Goal: Task Accomplishment & Management: Manage account settings

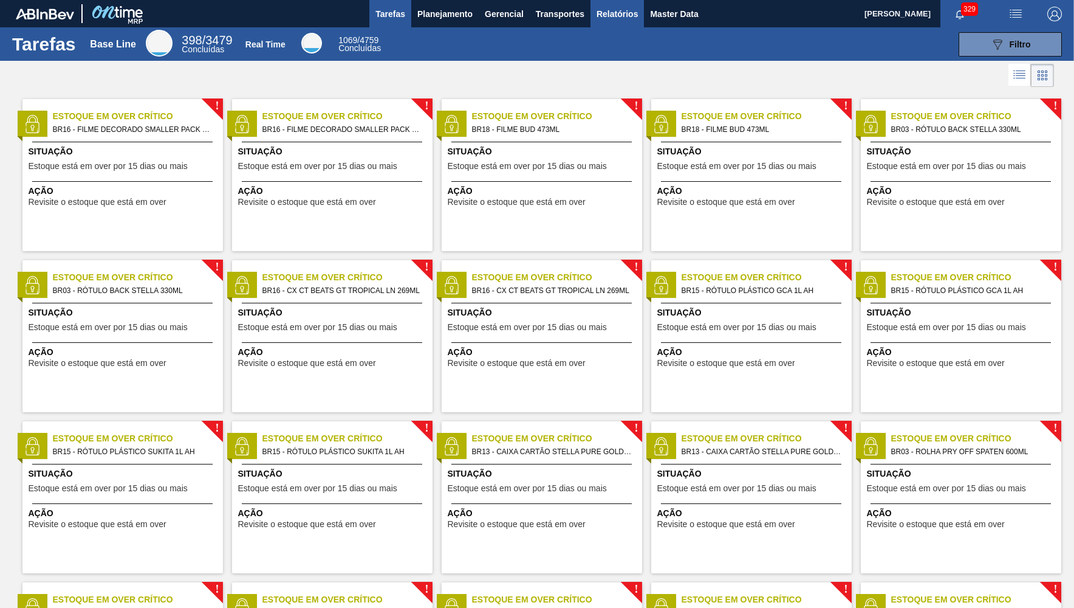
click at [617, 11] on span "Relatórios" at bounding box center [617, 14] width 41 height 15
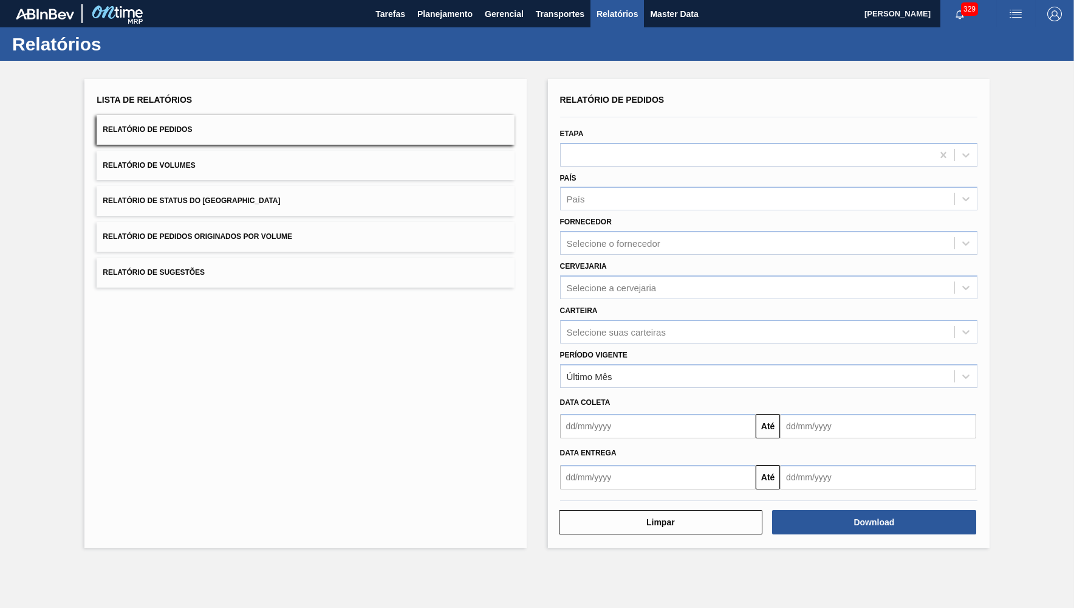
click at [326, 192] on button "Relatório de Status do [GEOGRAPHIC_DATA]" at bounding box center [305, 201] width 417 height 30
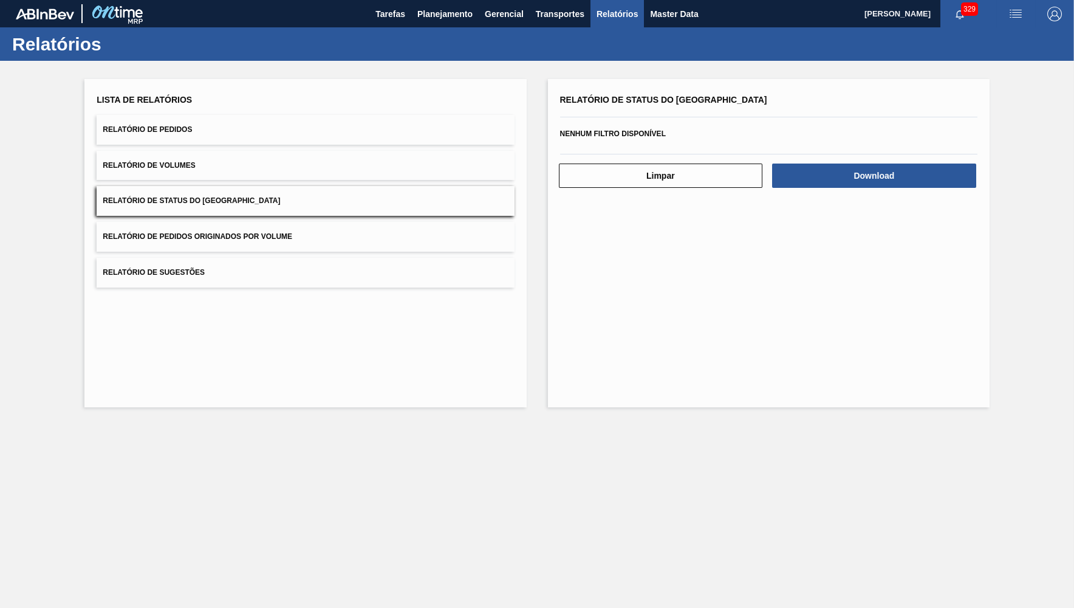
click at [297, 127] on button "Relatório de Pedidos" at bounding box center [305, 130] width 417 height 30
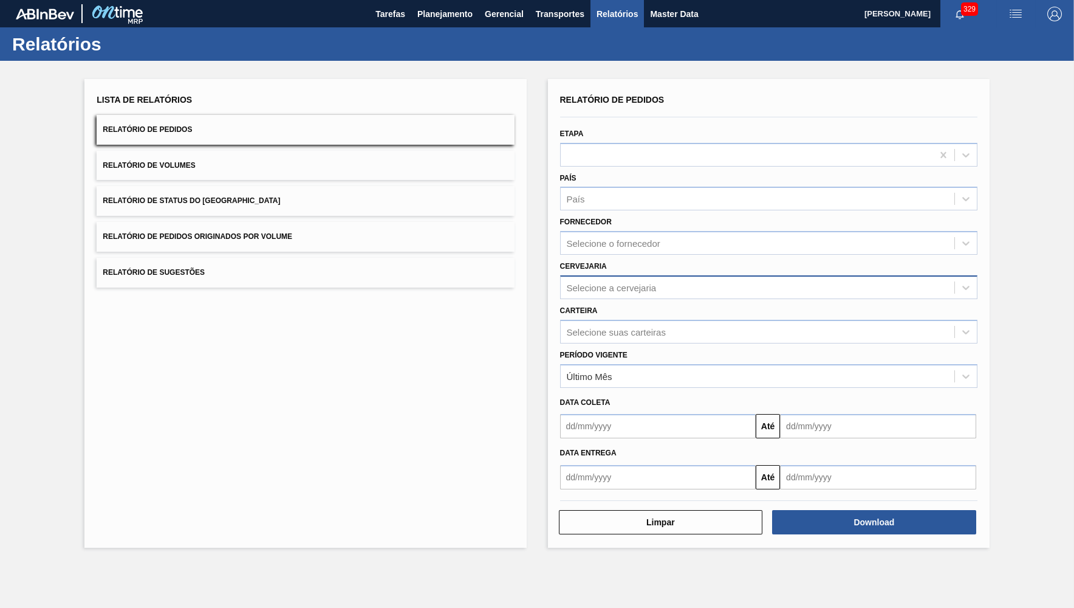
click at [612, 275] on div "Selecione a cervejaria" at bounding box center [768, 287] width 417 height 24
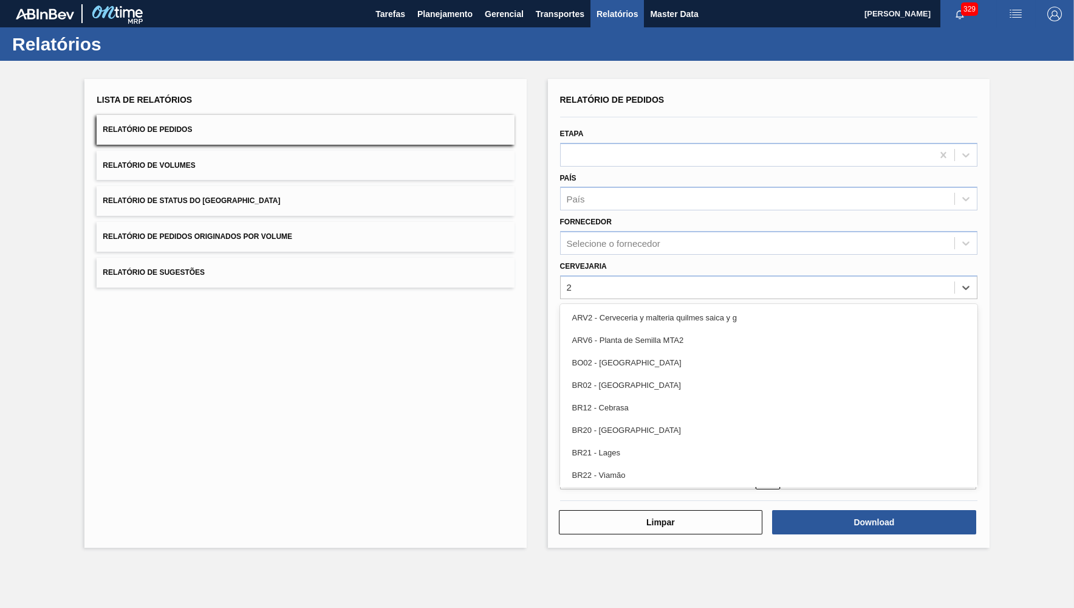
type input "21"
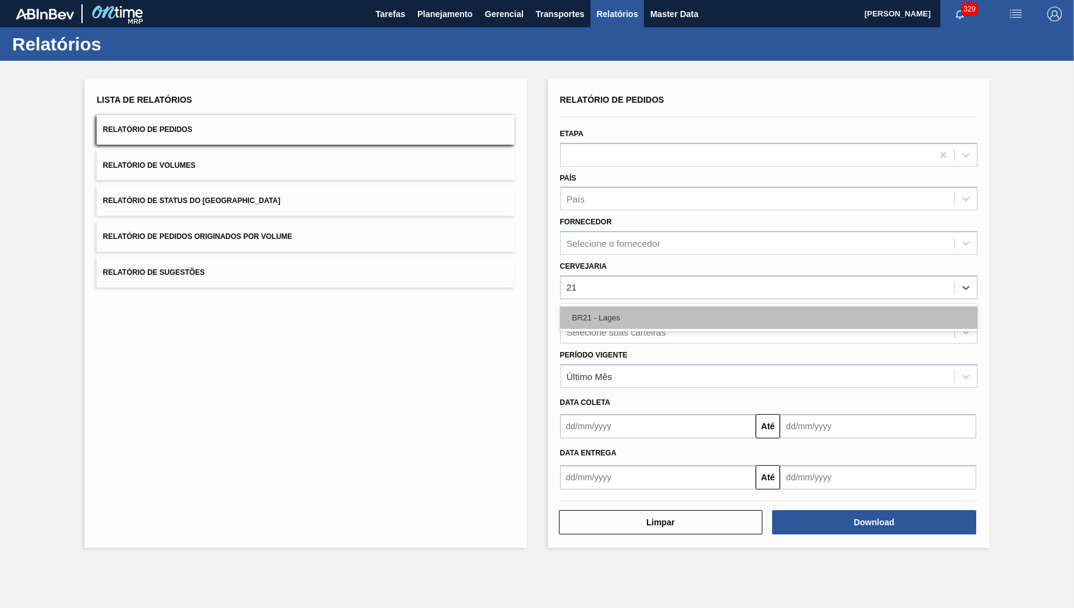
click at [604, 318] on div "BR21 - Lages" at bounding box center [768, 317] width 417 height 22
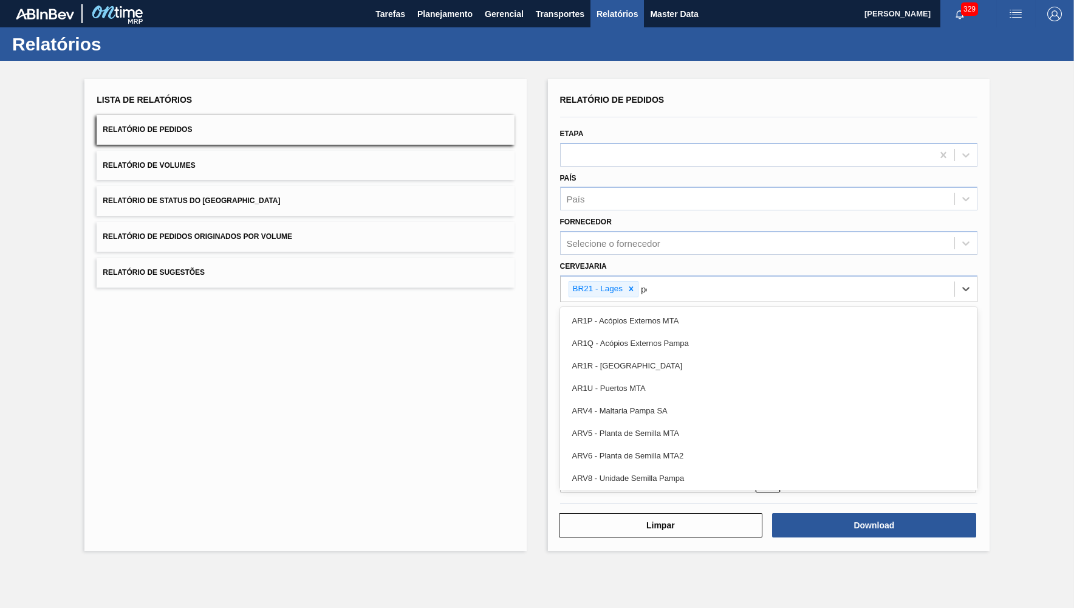
type input "per"
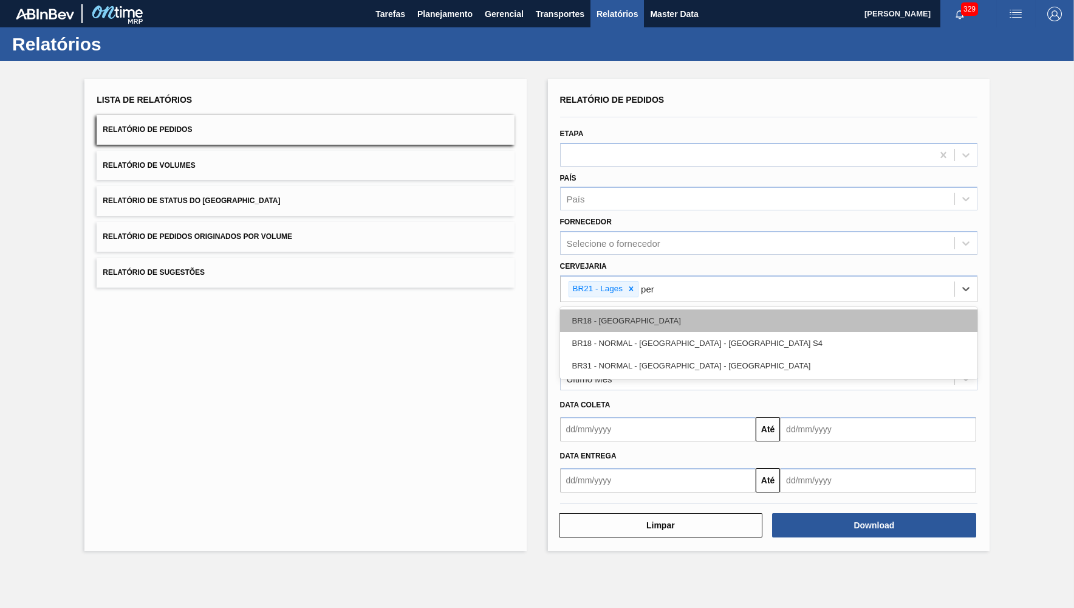
click at [610, 311] on div "BR18 - [GEOGRAPHIC_DATA]" at bounding box center [768, 320] width 417 height 22
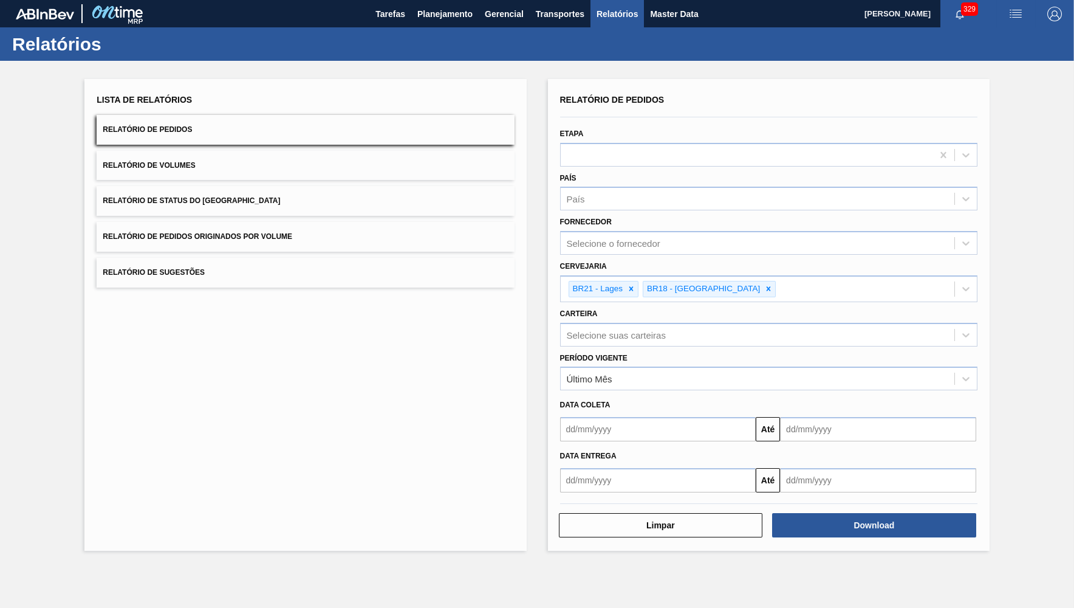
click at [632, 351] on div "Período Vigente Último Mês" at bounding box center [768, 369] width 417 height 41
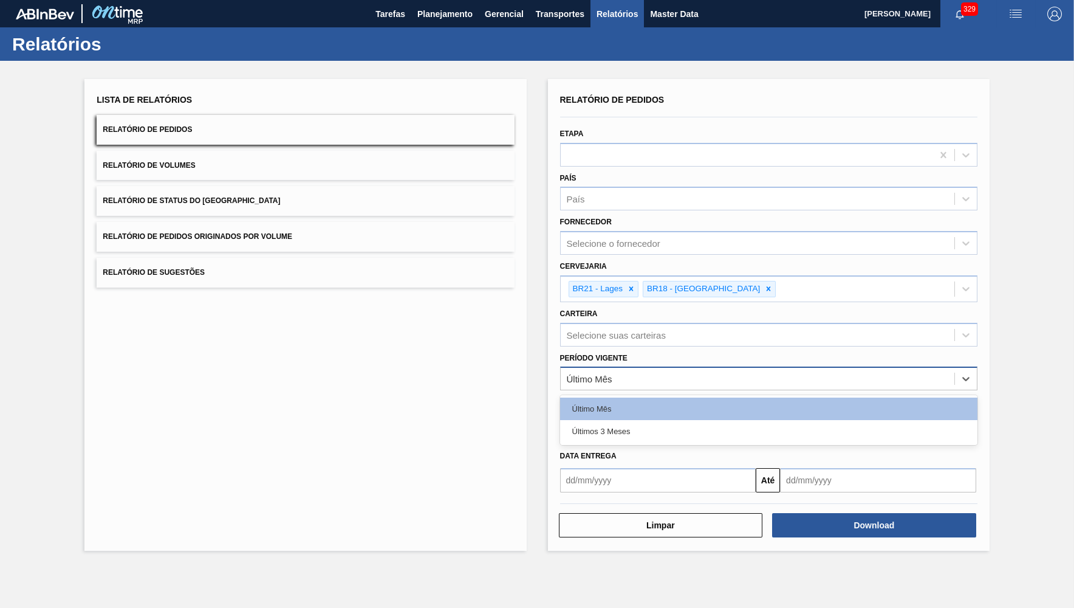
click at [632, 370] on div "Último Mês" at bounding box center [758, 379] width 394 height 18
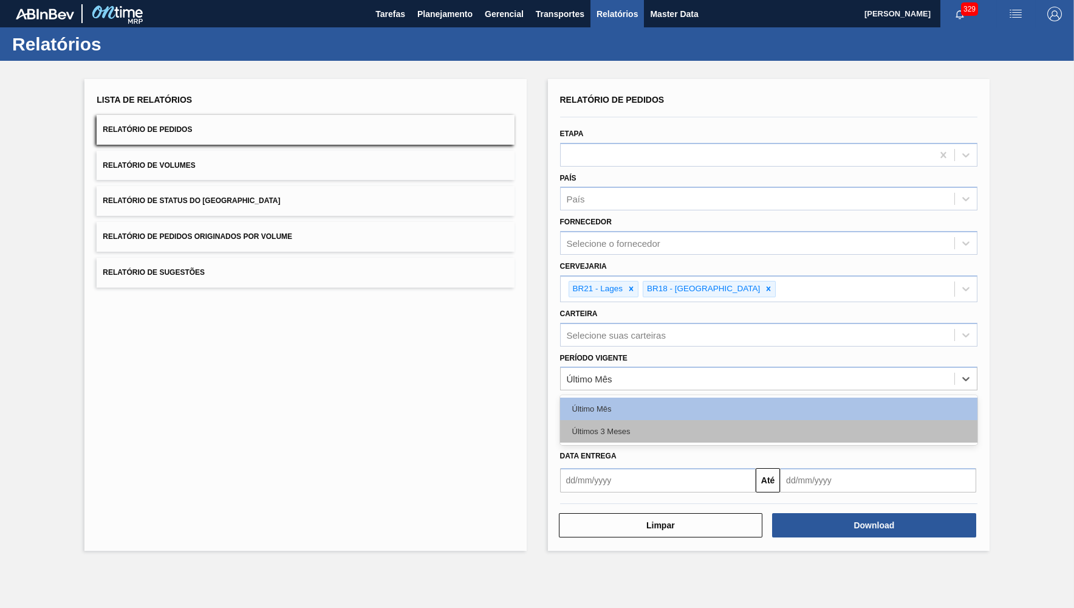
click at [623, 424] on div "Últimos 3 Meses" at bounding box center [768, 431] width 417 height 22
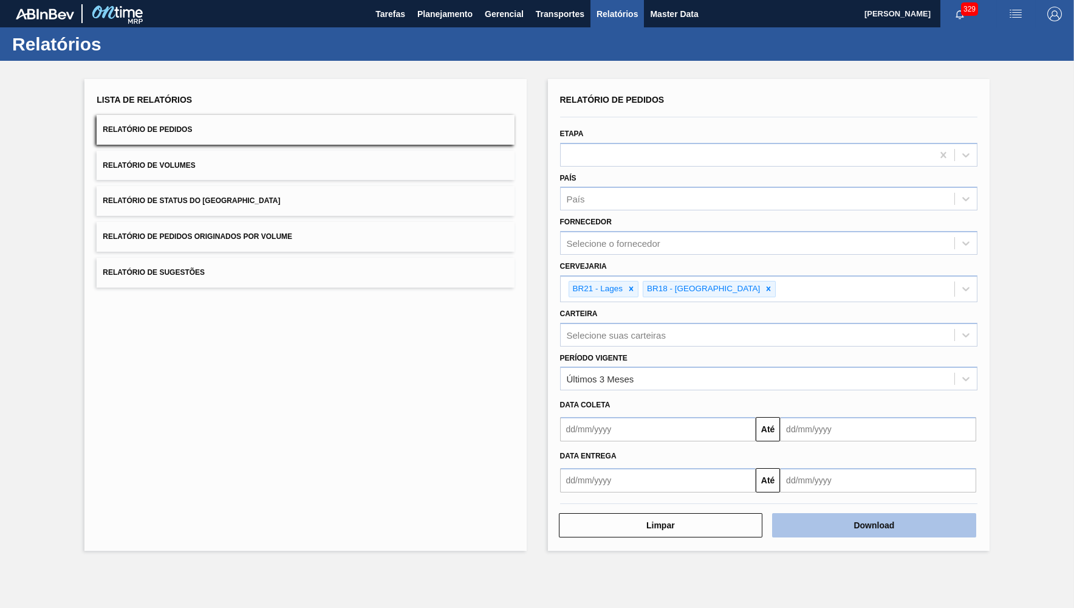
click at [967, 513] on button "Download" at bounding box center [874, 525] width 204 height 24
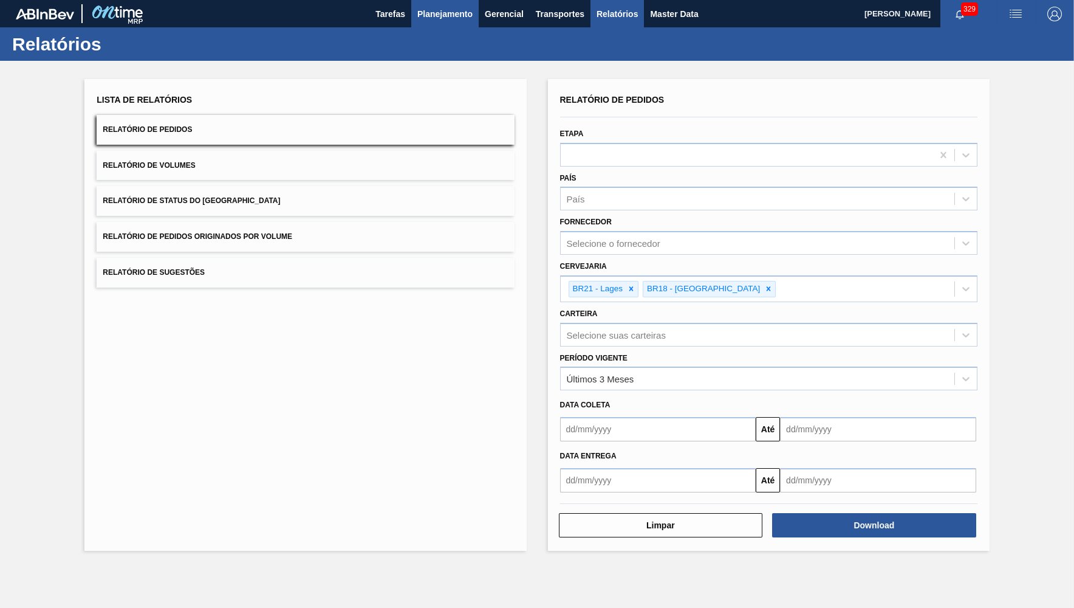
click at [422, 19] on span "Planejamento" at bounding box center [444, 14] width 55 height 15
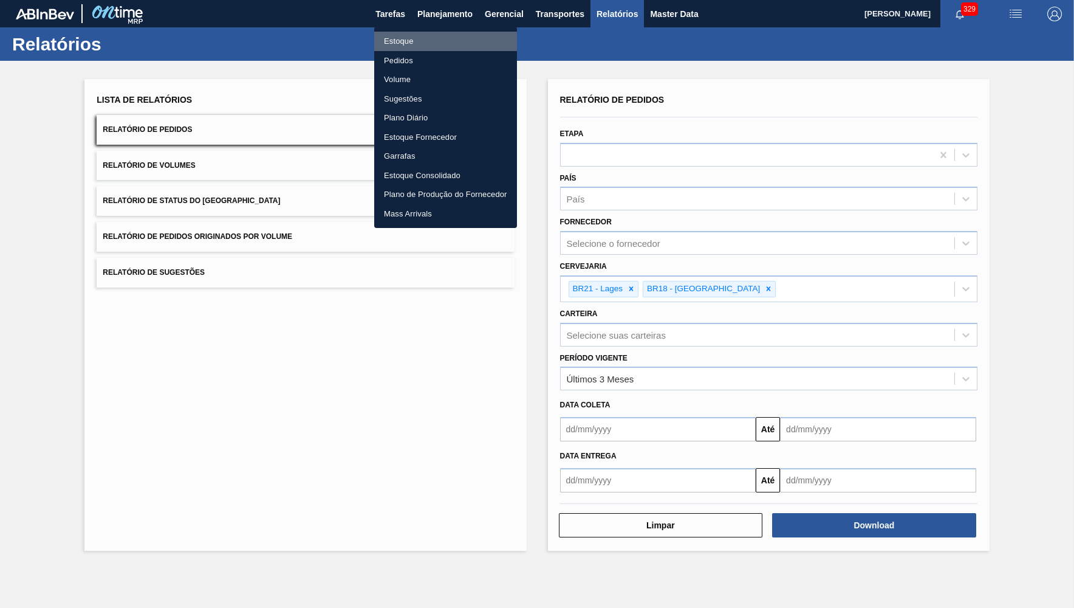
click at [402, 37] on li "Estoque" at bounding box center [445, 41] width 143 height 19
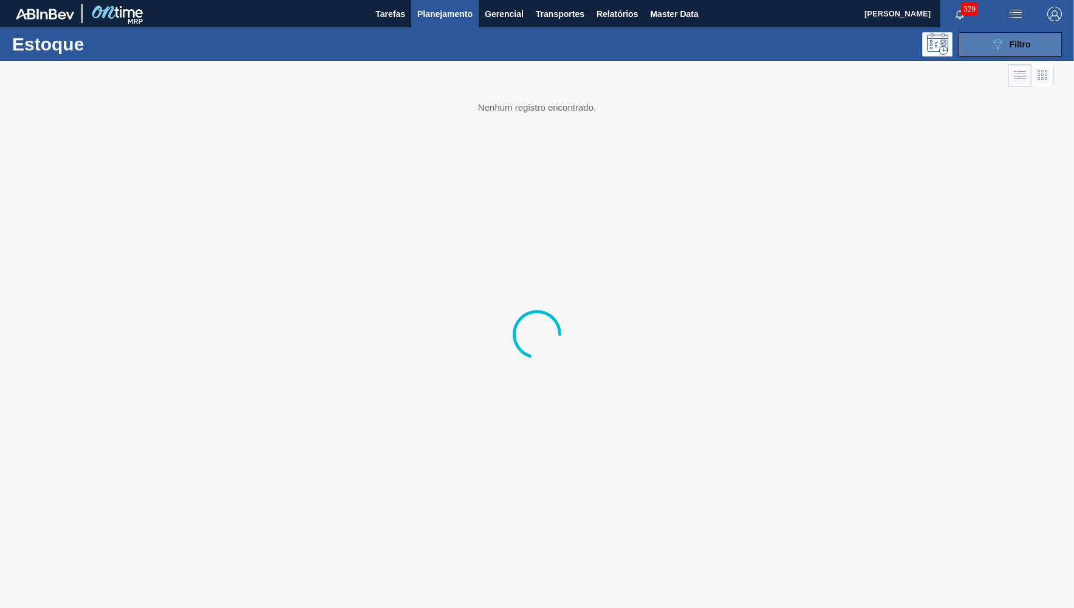
click at [994, 43] on icon "089F7B8B-B2A5-4AFE-B5C0-19BA573D28AC" at bounding box center [998, 44] width 15 height 15
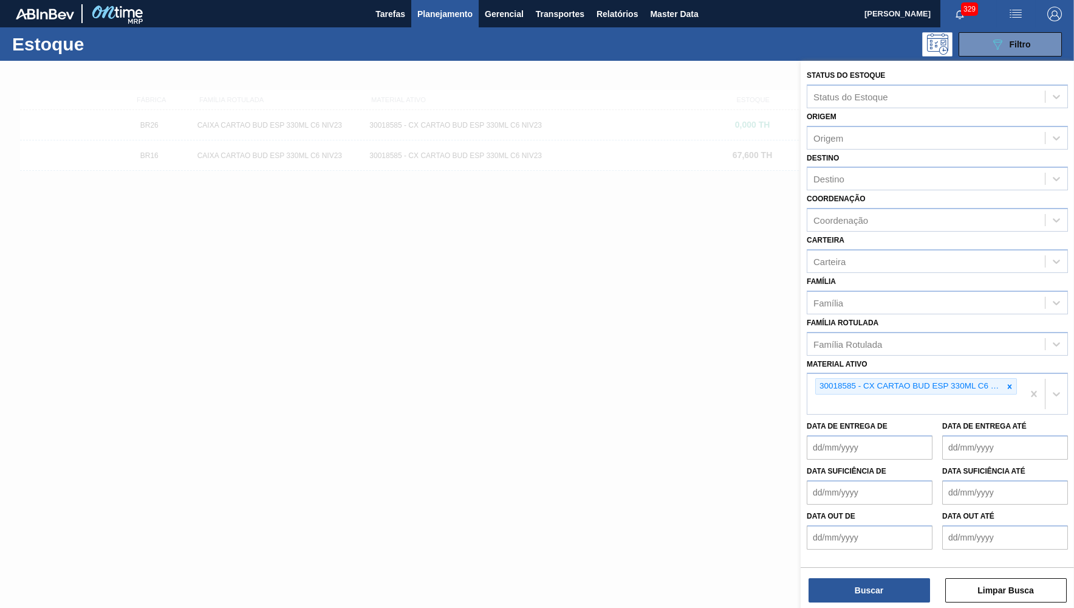
drag, startPoint x: 1013, startPoint y: 372, endPoint x: 952, endPoint y: 357, distance: 63.1
click at [1011, 382] on icon at bounding box center [1010, 386] width 9 height 9
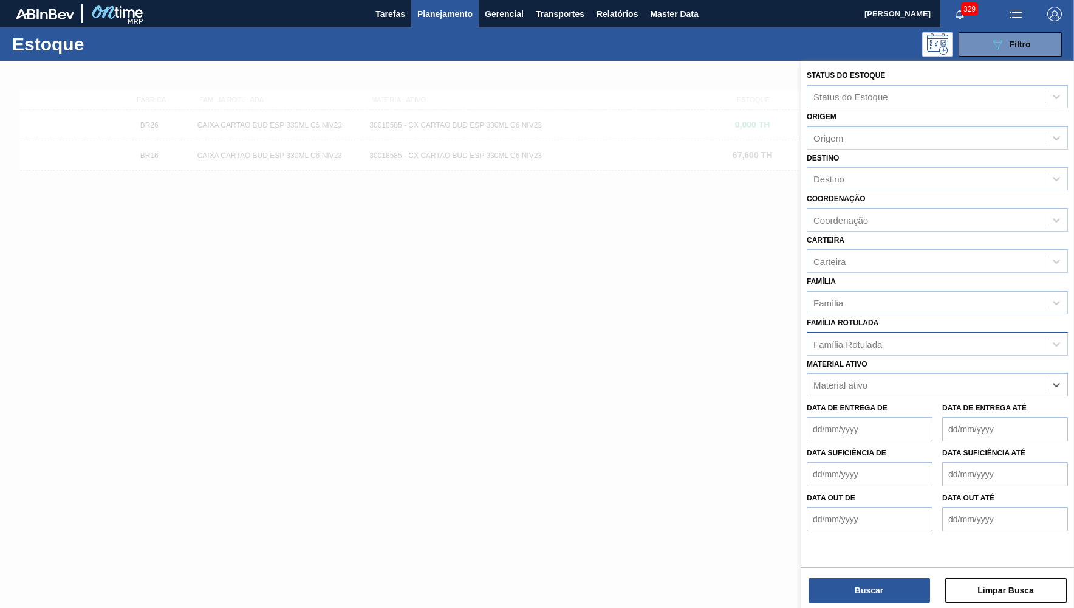
click at [913, 335] on div "Família Rotulada" at bounding box center [927, 344] width 238 height 18
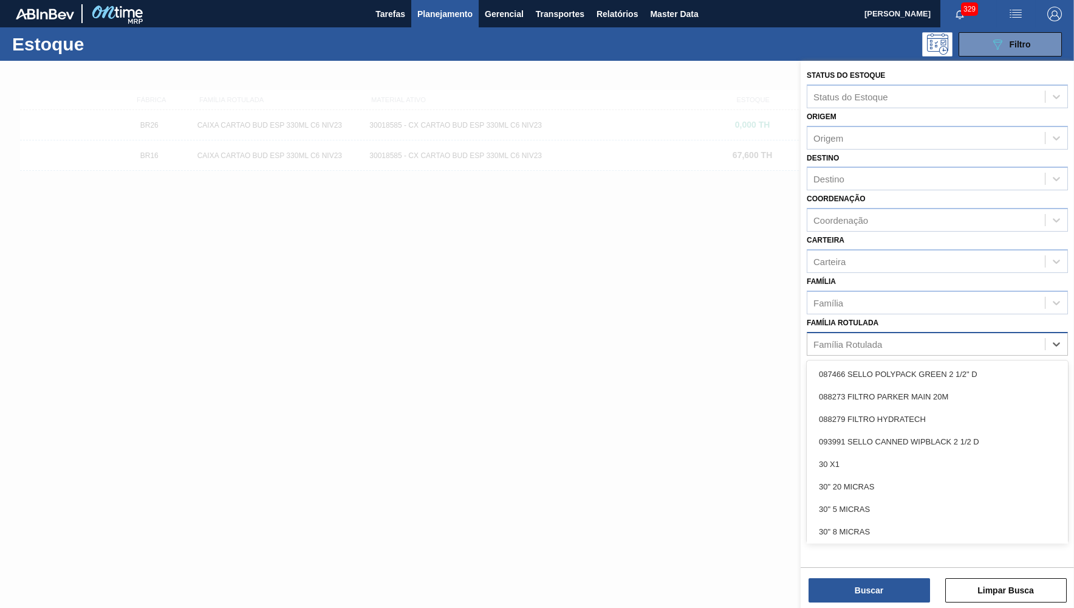
paste Rotulada "AROMA NAT RICHNESS FLAVOR 447348"
type Rotulada "AROMA NAT RICHNESS FLAVOR 447348"
click at [854, 335] on div "Família Rotulada AROMA NAT RICHNESS FLAVOR 447348" at bounding box center [927, 344] width 238 height 18
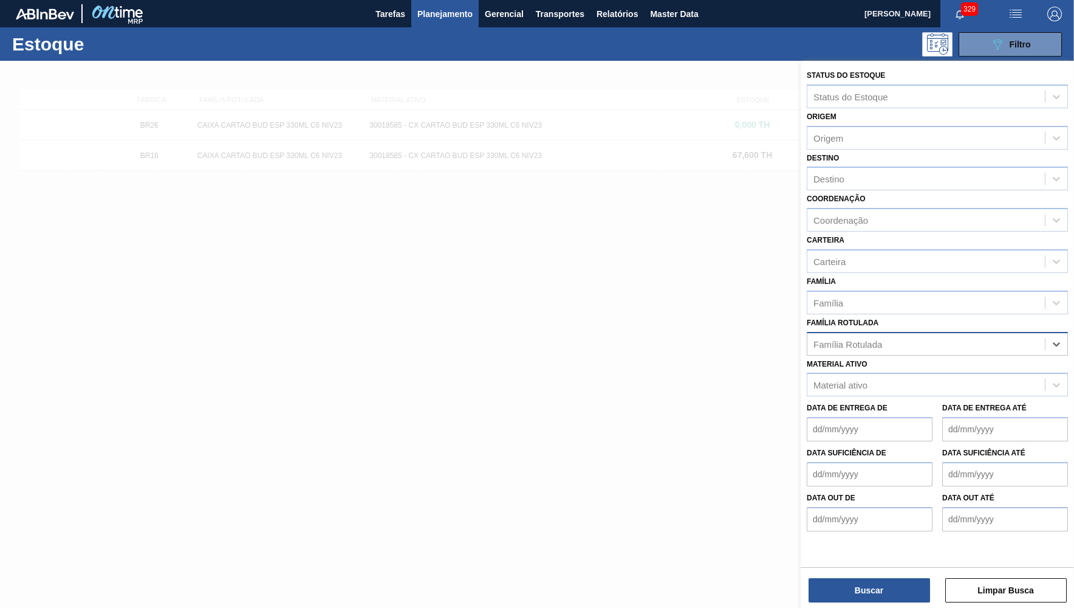
click at [849, 338] on div "Família Rotulada" at bounding box center [848, 343] width 69 height 10
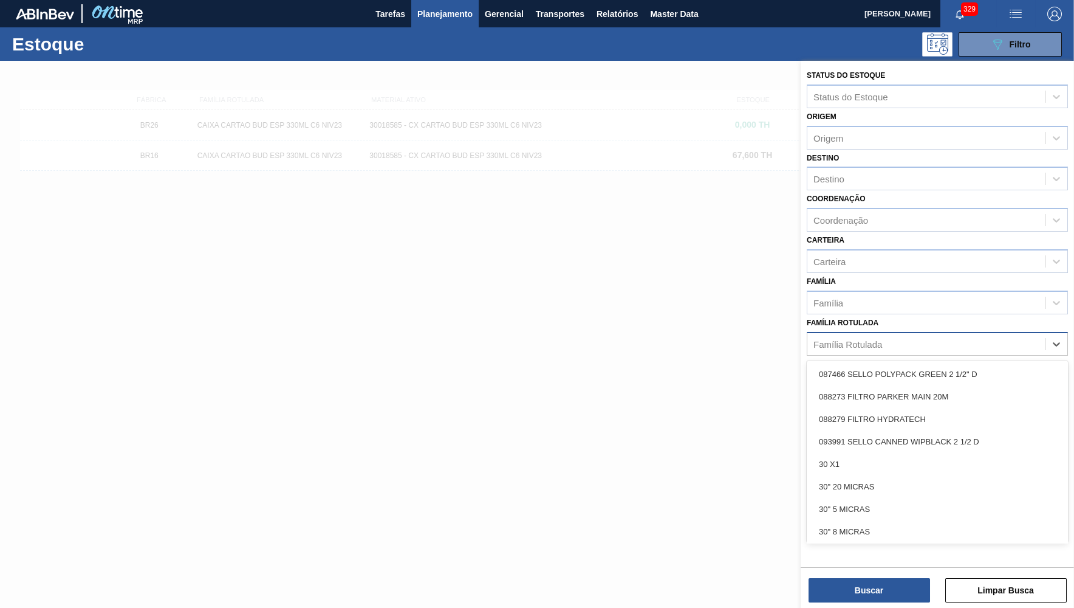
paste Rotulada "AROMA NAT RICHNESS FLAVOR 447348"
type Rotulada "AROMA NAT RICHNESS FLAVOR 447348"
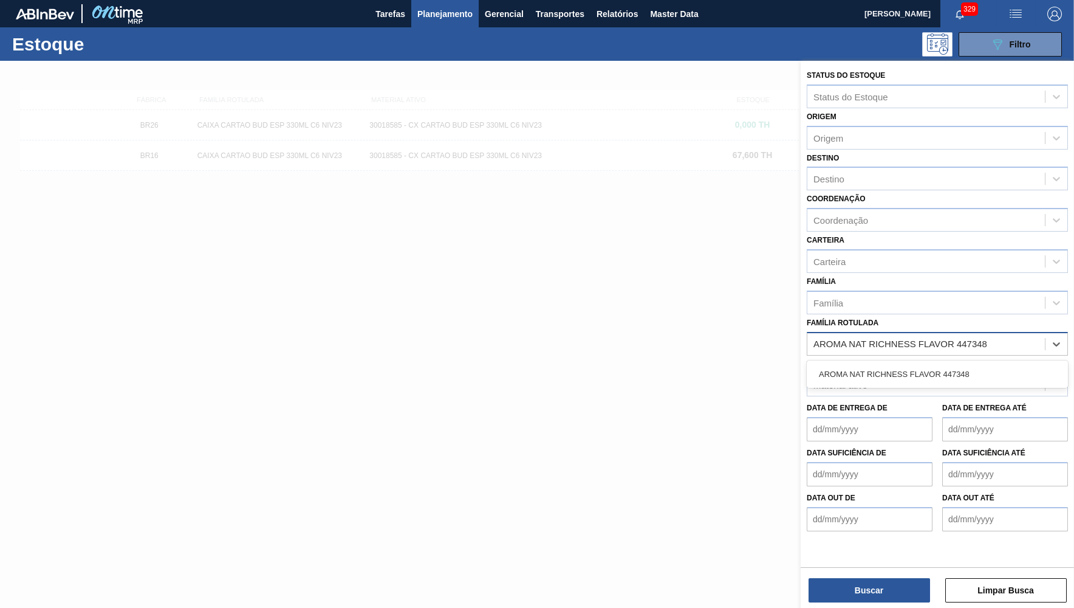
click at [870, 360] on div "AROMA NAT RICHNESS FLAVOR 447348" at bounding box center [937, 373] width 261 height 27
click at [876, 363] on div "AROMA NAT RICHNESS FLAVOR 447348" at bounding box center [937, 374] width 261 height 22
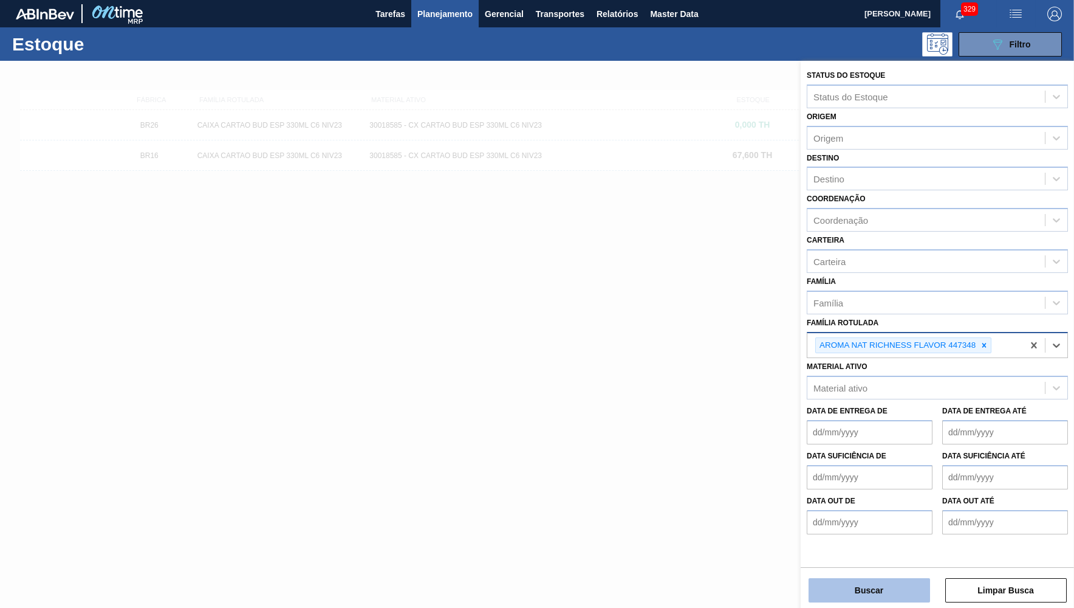
click at [853, 591] on button "Buscar" at bounding box center [870, 590] width 122 height 24
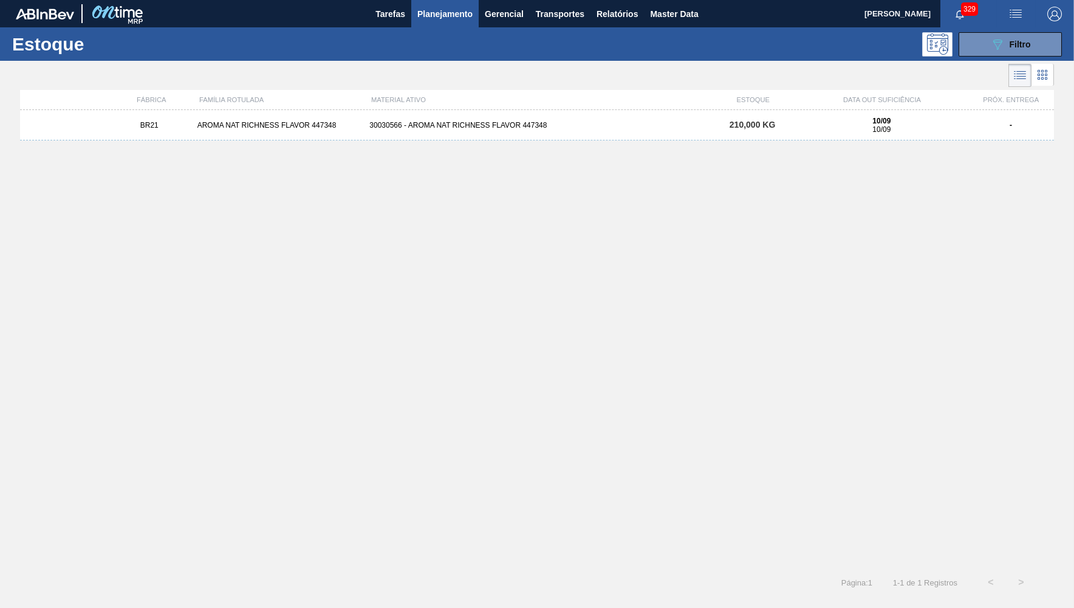
click at [627, 121] on div "30030566 - AROMA NAT RICHNESS FLAVOR 447348" at bounding box center [537, 125] width 345 height 9
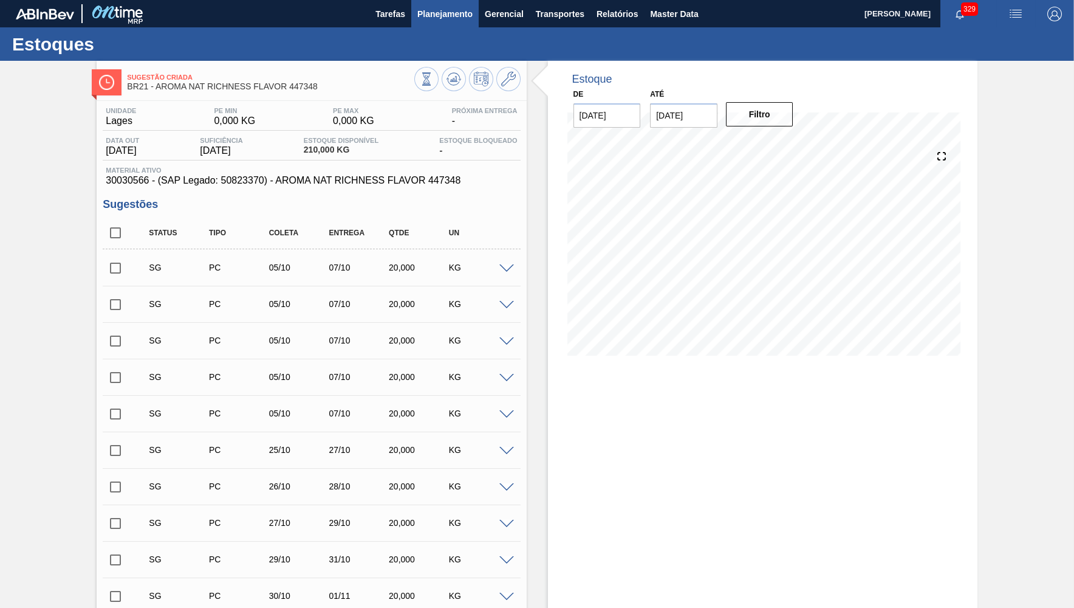
click at [433, 16] on span "Planejamento" at bounding box center [444, 14] width 55 height 15
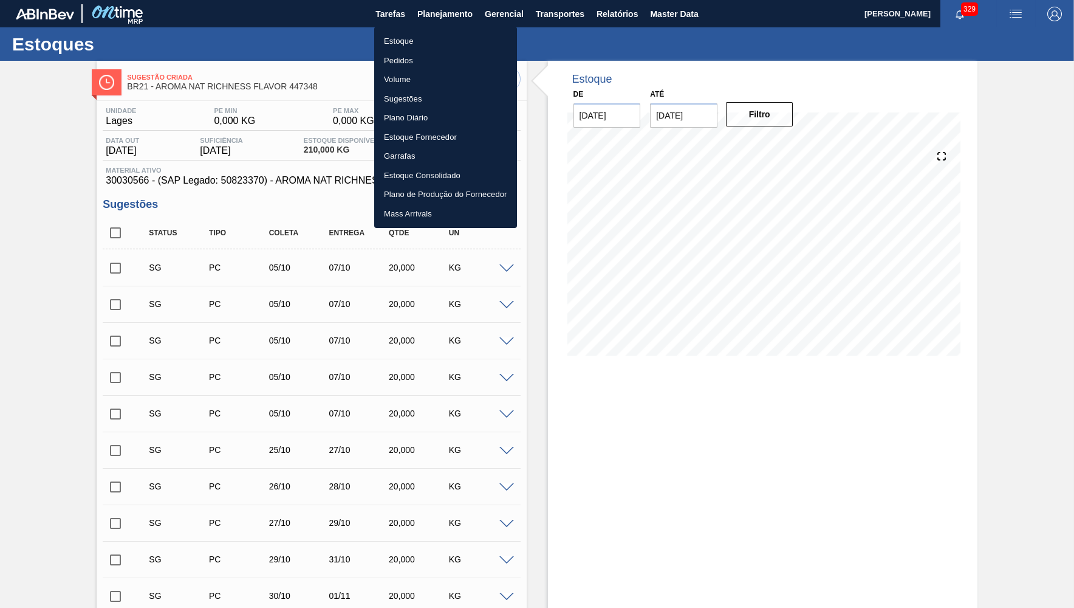
click at [399, 69] on li "Pedidos" at bounding box center [445, 60] width 143 height 19
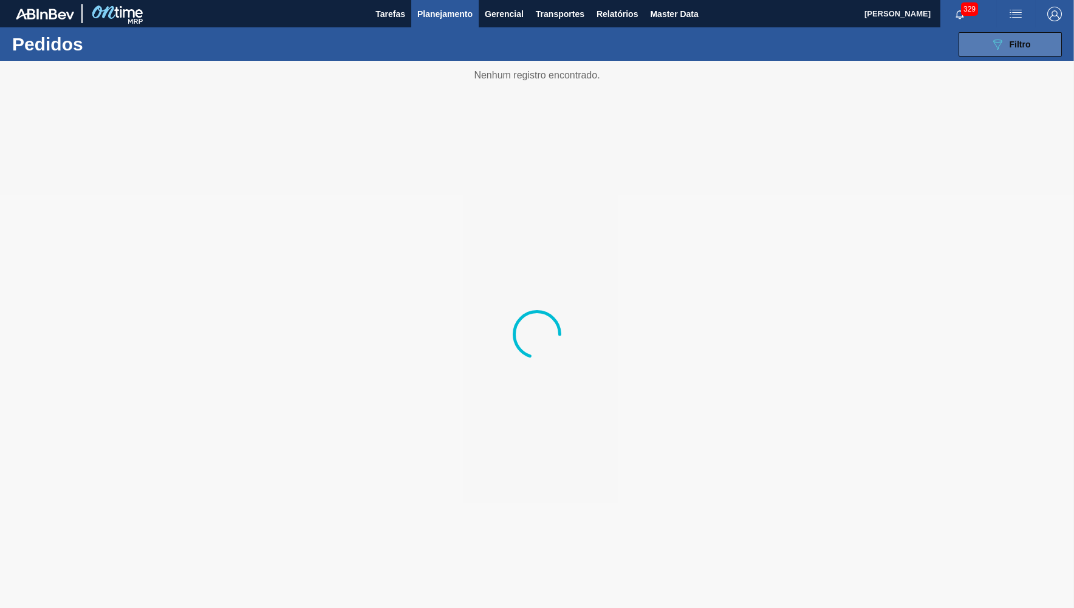
click at [979, 51] on button "089F7B8B-B2A5-4AFE-B5C0-19BA573D28AC Filtro" at bounding box center [1010, 44] width 103 height 24
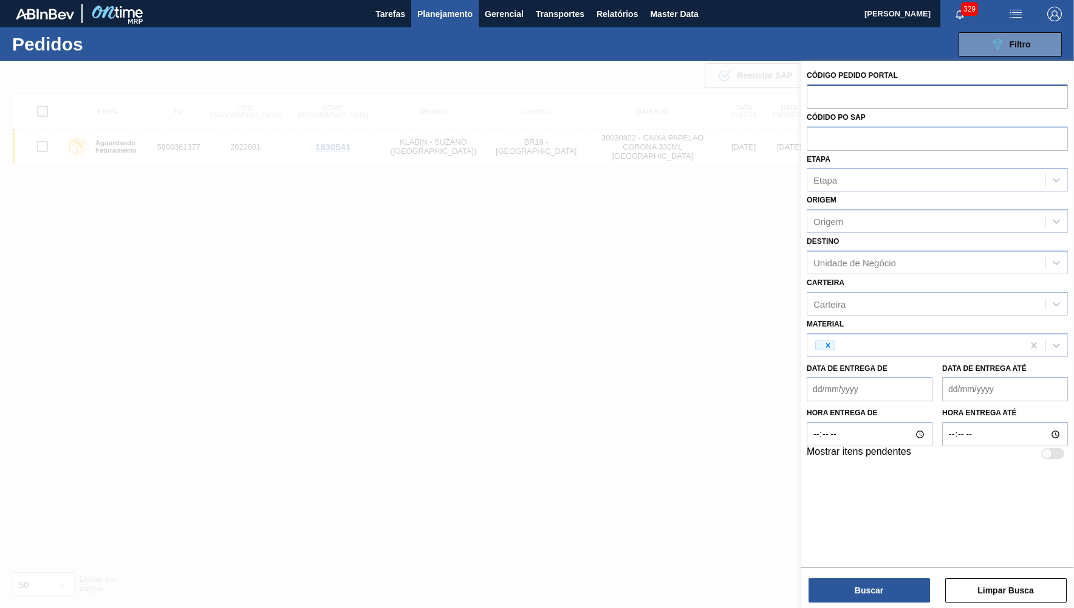
click at [817, 98] on input "text" at bounding box center [937, 95] width 261 height 23
paste input "1988147"
click at [827, 341] on icon at bounding box center [828, 345] width 9 height 9
type input "1988147"
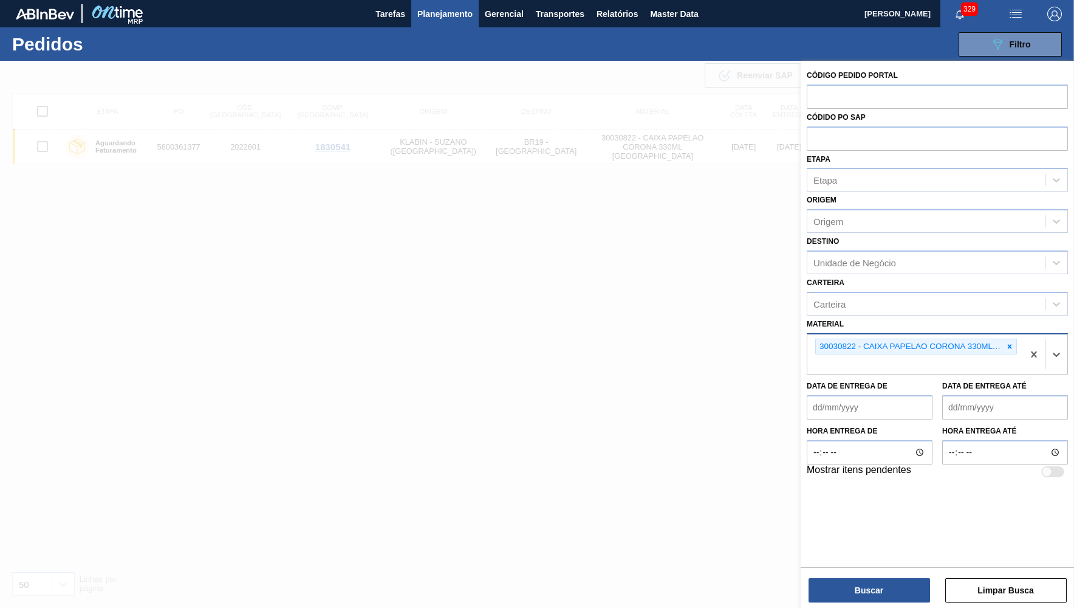
click at [1013, 339] on div at bounding box center [1009, 346] width 13 height 15
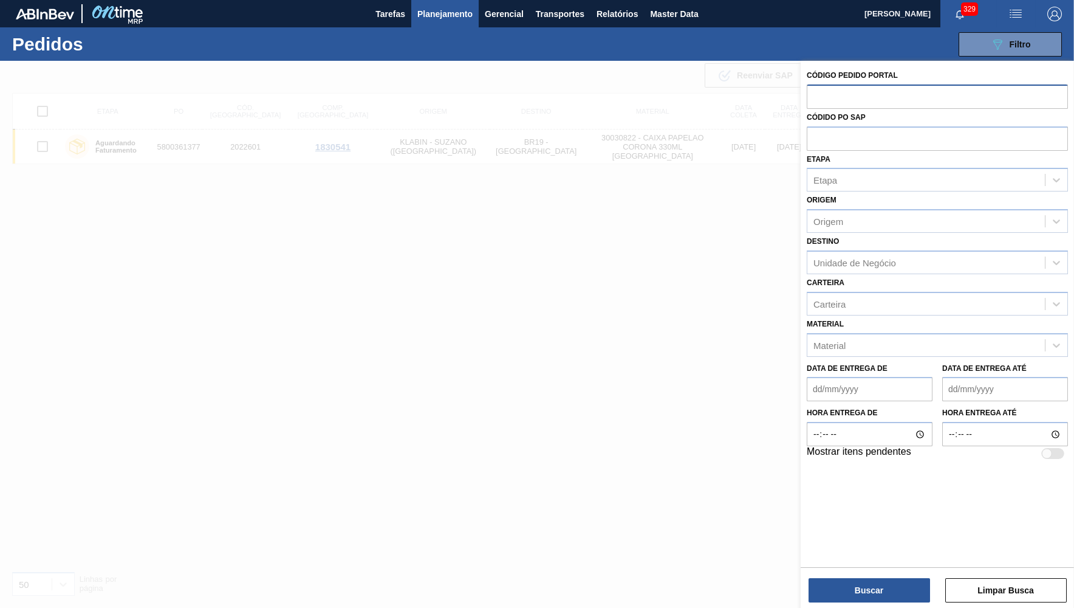
click at [874, 103] on input "text" at bounding box center [937, 95] width 261 height 23
paste input "1988147"
type input "1988147"
click at [840, 592] on button "Buscar" at bounding box center [870, 590] width 122 height 24
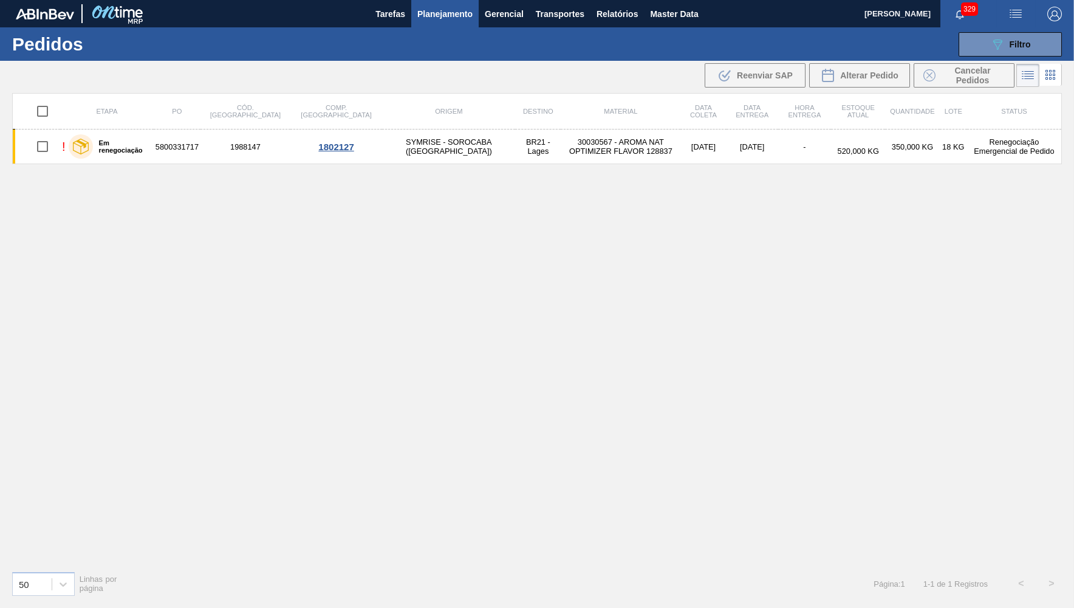
click at [515, 146] on td "BR21 - Lages" at bounding box center [538, 146] width 46 height 35
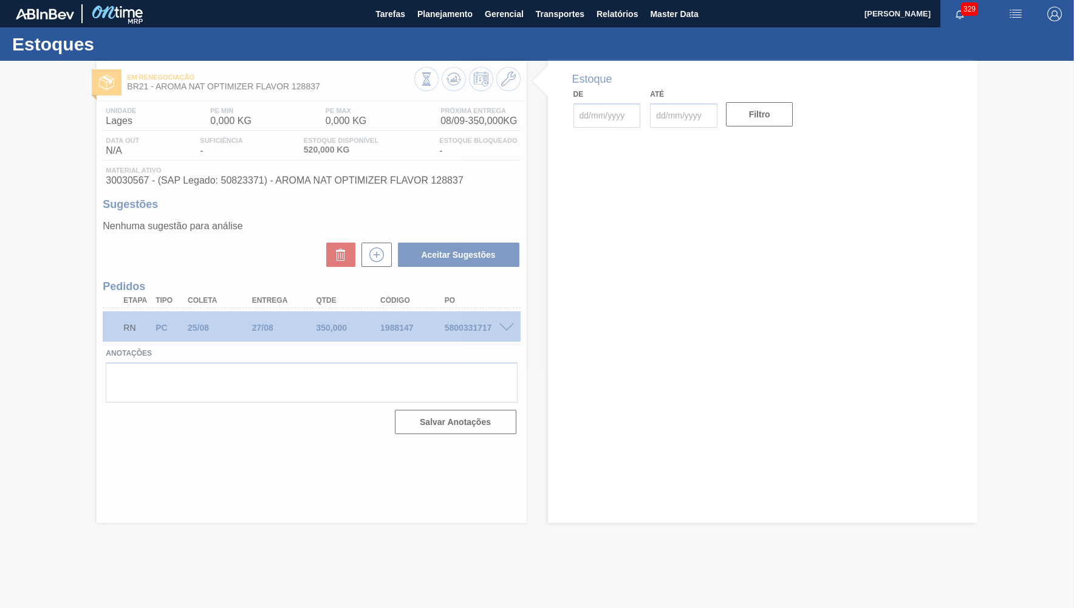
type input "[DATE]"
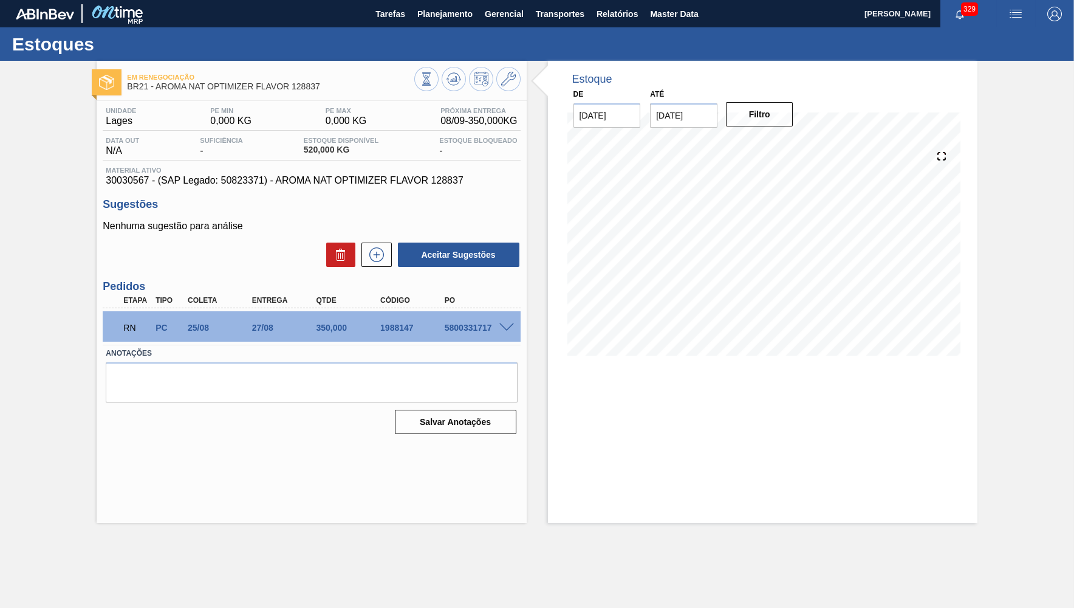
click at [501, 324] on span at bounding box center [507, 327] width 15 height 9
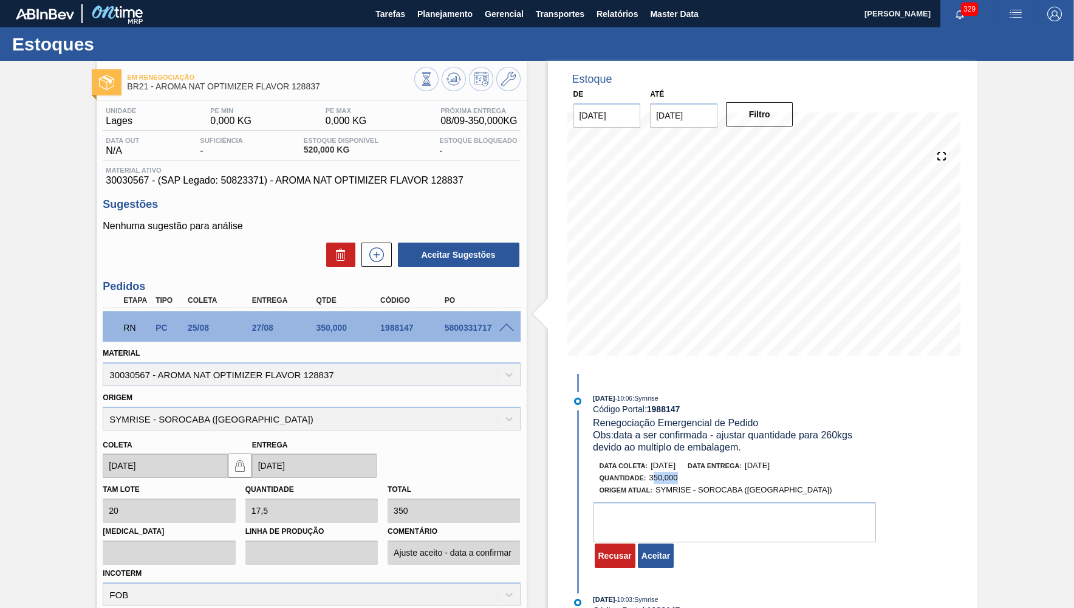
drag, startPoint x: 680, startPoint y: 478, endPoint x: 654, endPoint y: 480, distance: 25.6
click at [654, 480] on div "Quantidade : 350,000" at bounding box center [744, 478] width 289 height 12
click at [645, 565] on button "Aceitar" at bounding box center [656, 555] width 36 height 24
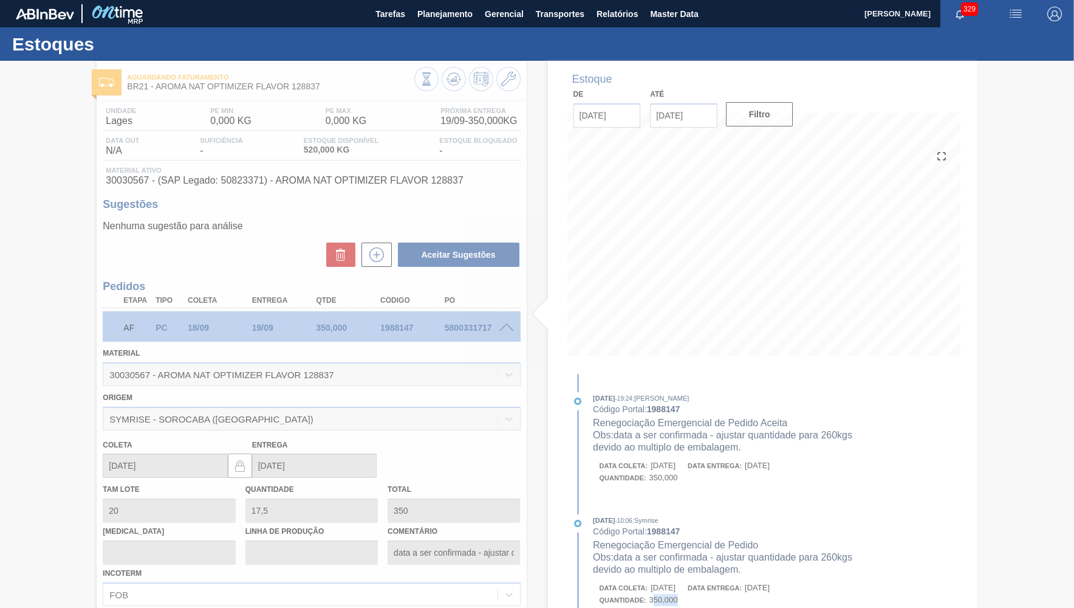
type input "data a ser confirmada - ajustar quantidade para 260kgs devido ao multiplo de em…"
type input "[DATE]"
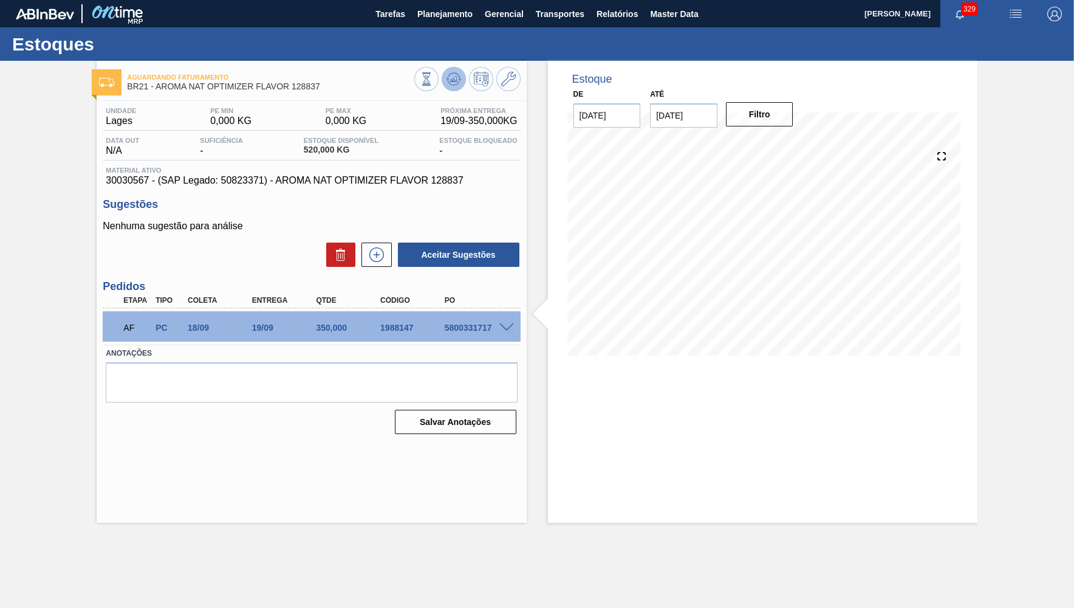
click at [464, 73] on button at bounding box center [454, 79] width 24 height 24
drag, startPoint x: 448, startPoint y: 332, endPoint x: 471, endPoint y: 130, distance: 203.6
click at [487, 329] on div "AF PC 18/09 19/09 350,000 1988147 5800331717" at bounding box center [307, 326] width 385 height 24
click at [456, 78] on icon at bounding box center [454, 79] width 15 height 15
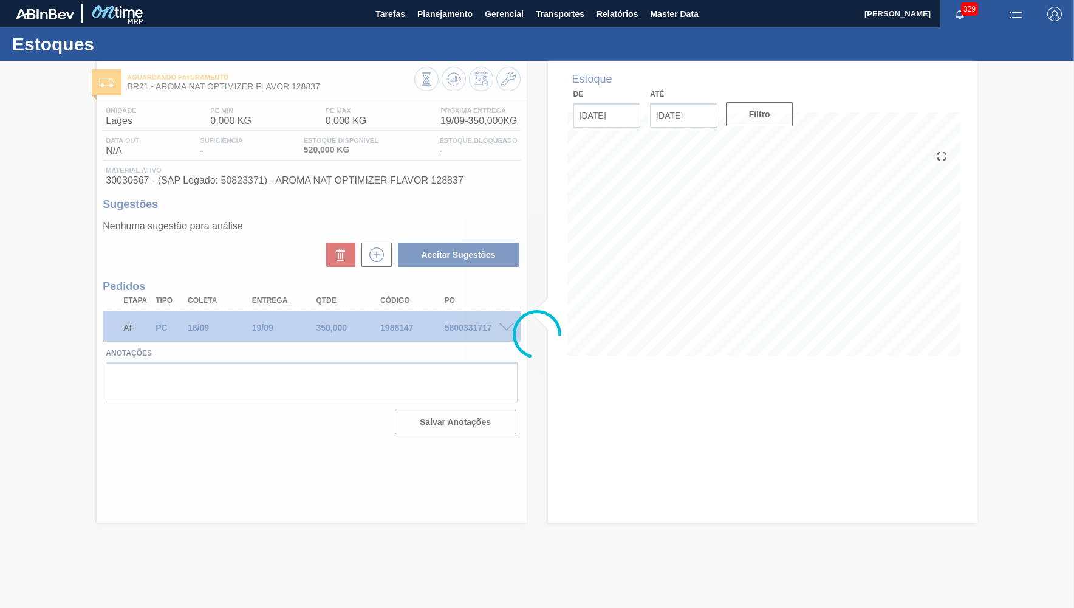
click at [472, 331] on div at bounding box center [537, 334] width 1074 height 547
click at [462, 325] on div at bounding box center [537, 334] width 1074 height 547
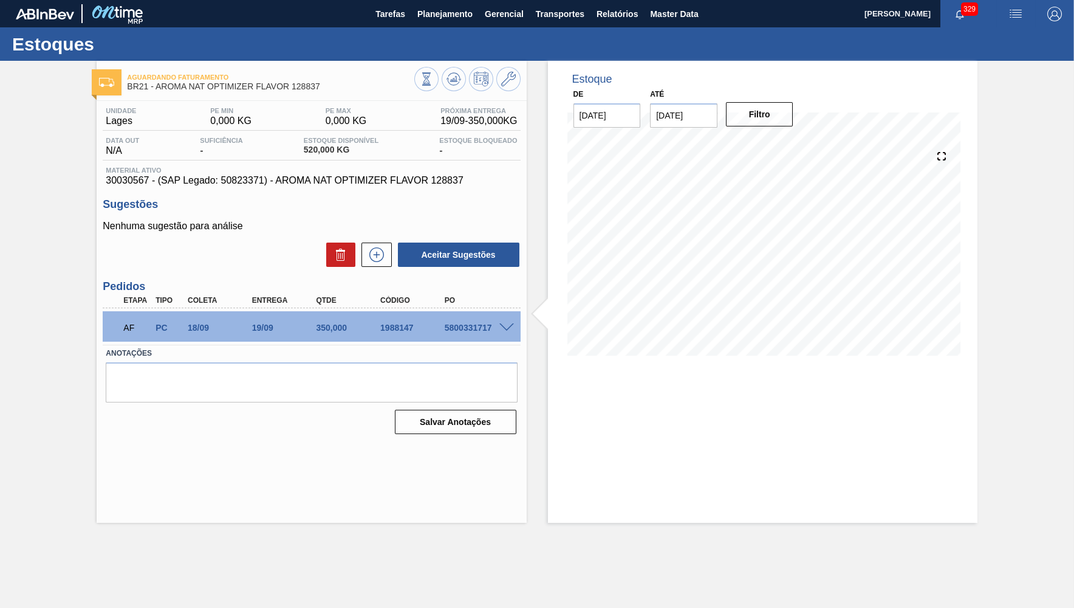
click at [453, 326] on div "5800331717" at bounding box center [478, 328] width 72 height 10
click at [448, 7] on span "Planejamento" at bounding box center [444, 14] width 55 height 15
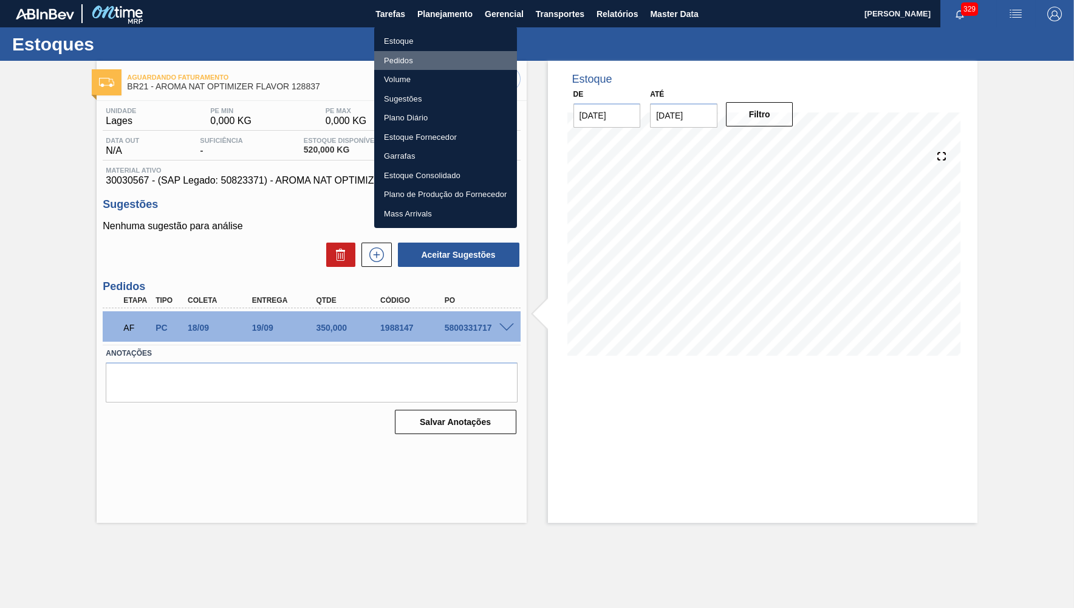
click at [425, 54] on li "Pedidos" at bounding box center [445, 60] width 143 height 19
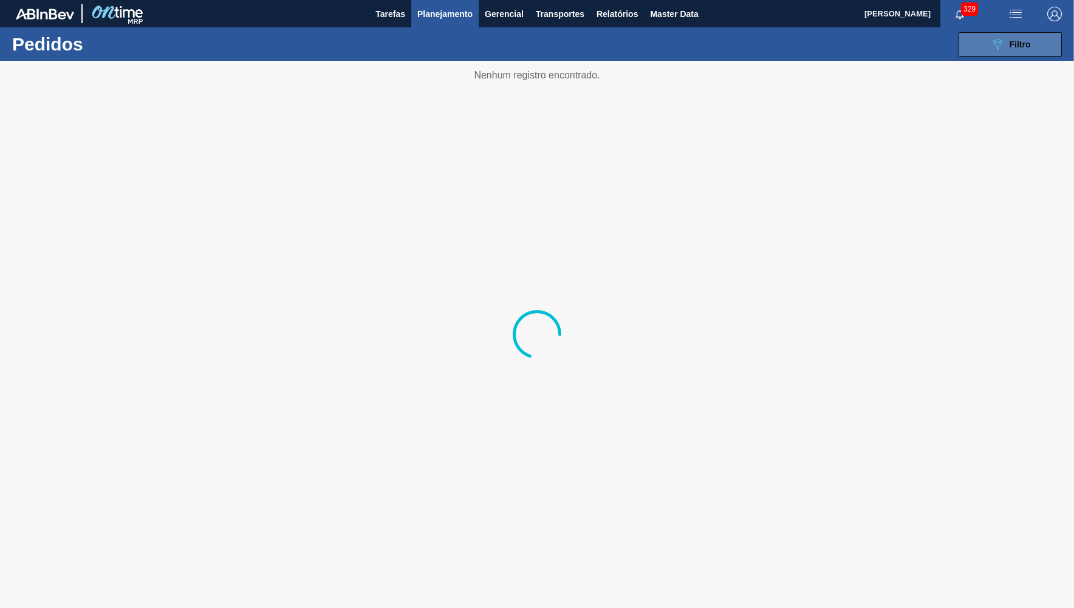
click at [1039, 33] on button "089F7B8B-B2A5-4AFE-B5C0-19BA573D28AC Filtro" at bounding box center [1010, 44] width 103 height 24
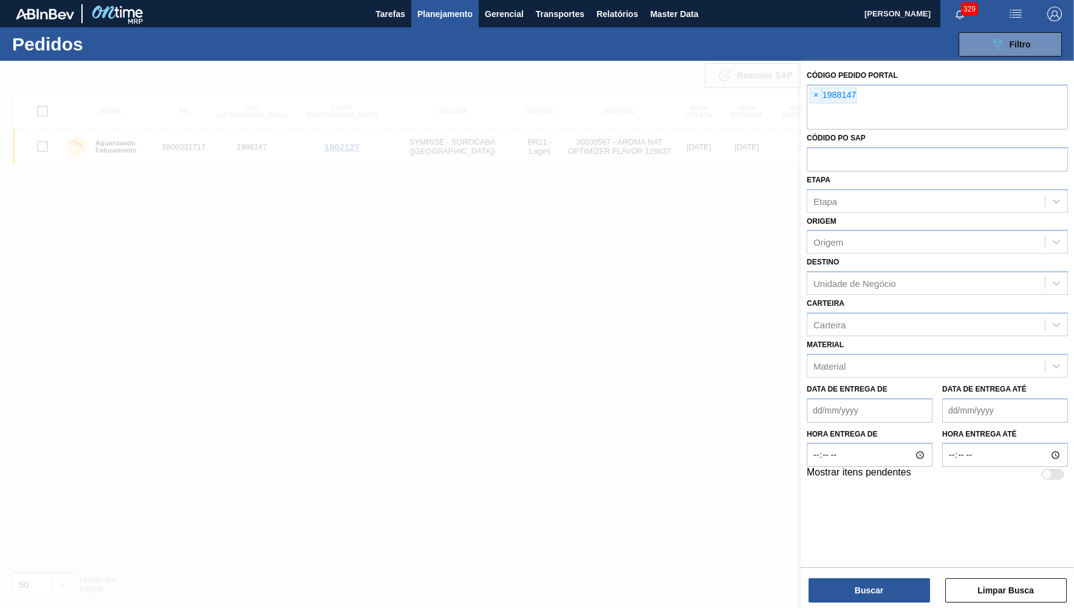
click at [816, 94] on span "×" at bounding box center [817, 95] width 12 height 15
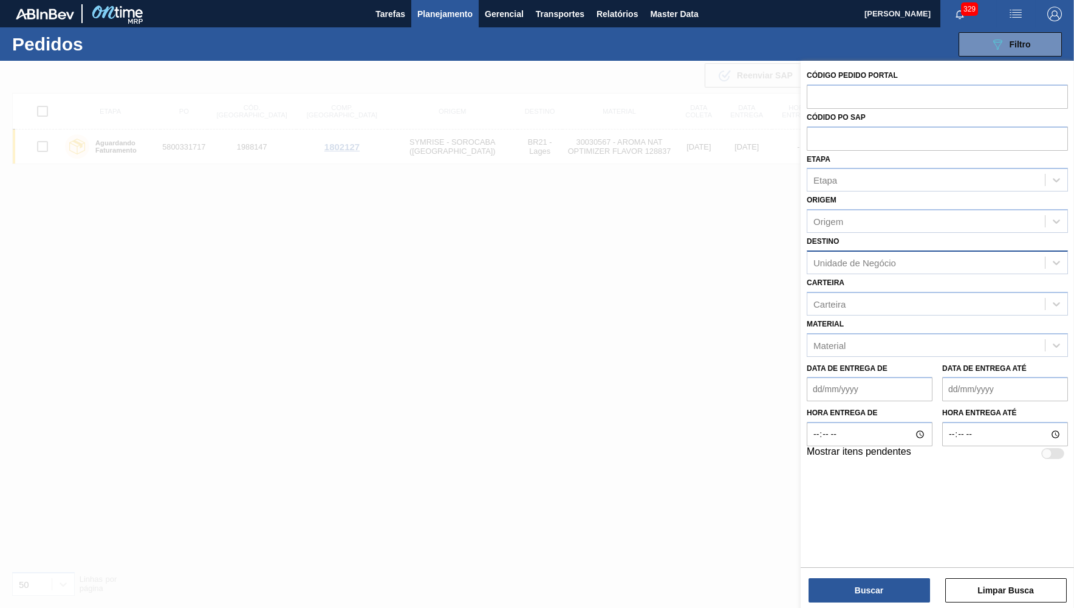
paste input "1987909"
click at [848, 95] on input "1987909" at bounding box center [937, 95] width 261 height 23
paste input "1987909"
type input "19879091987909"
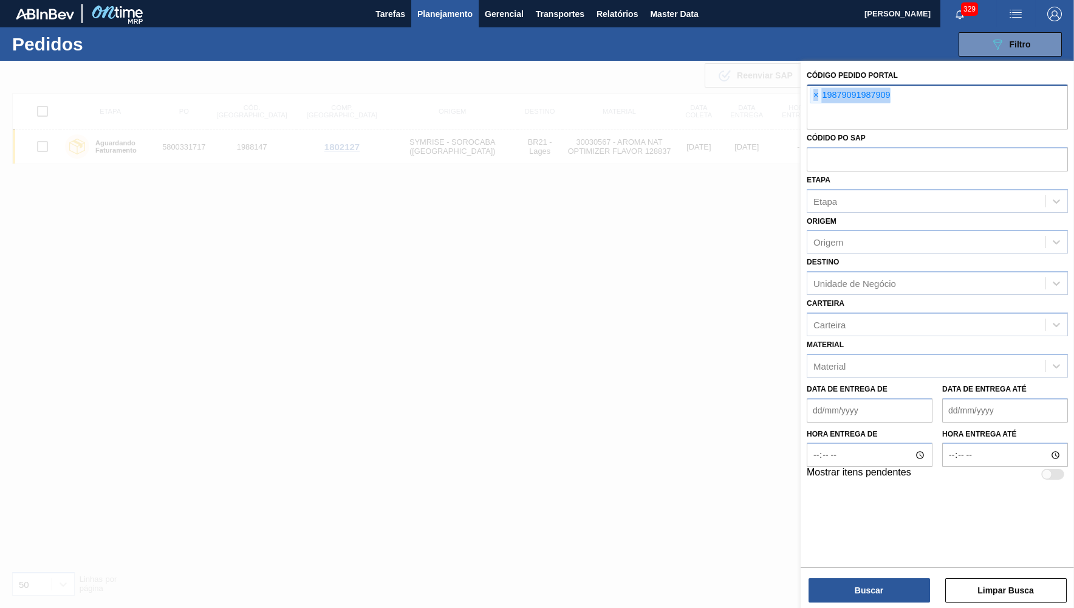
drag, startPoint x: 893, startPoint y: 105, endPoint x: 822, endPoint y: 107, distance: 71.1
click at [822, 107] on div "× 19879091987909" at bounding box center [937, 106] width 261 height 45
click at [816, 91] on span "×" at bounding box center [817, 95] width 12 height 15
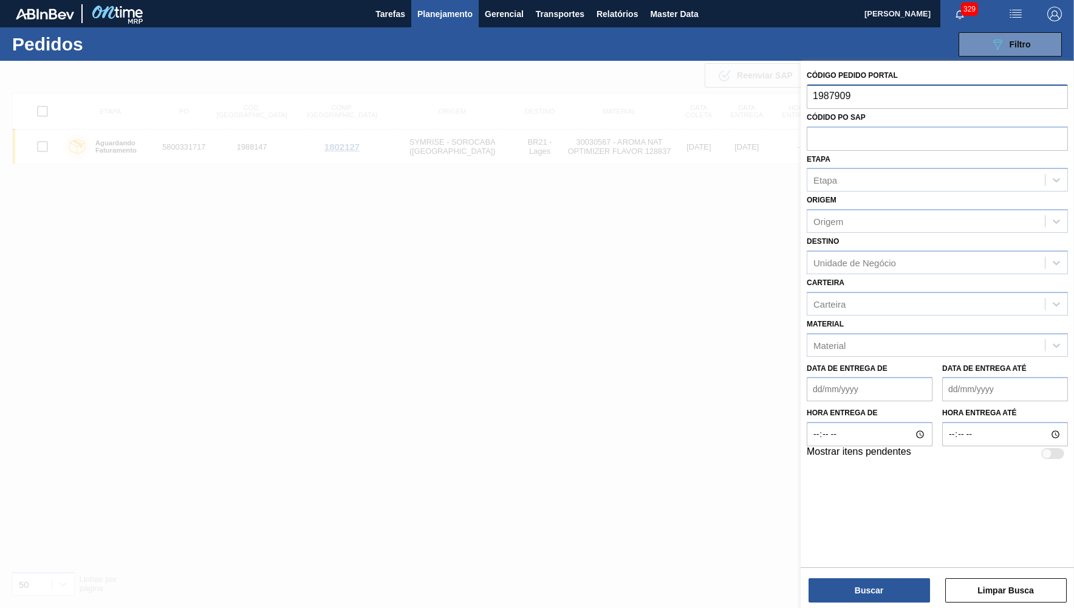
paste input "1987909"
type input "198790919879091987909"
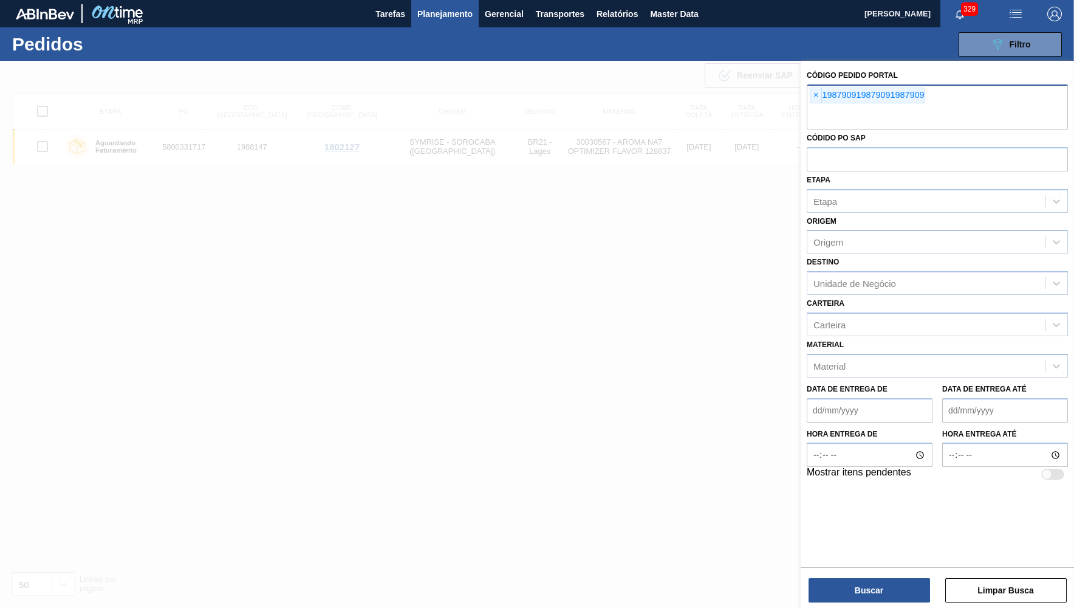
click at [823, 94] on div "× 198790919879091987909" at bounding box center [867, 96] width 115 height 16
click at [817, 94] on span "×" at bounding box center [817, 95] width 12 height 15
paste input "1987909"
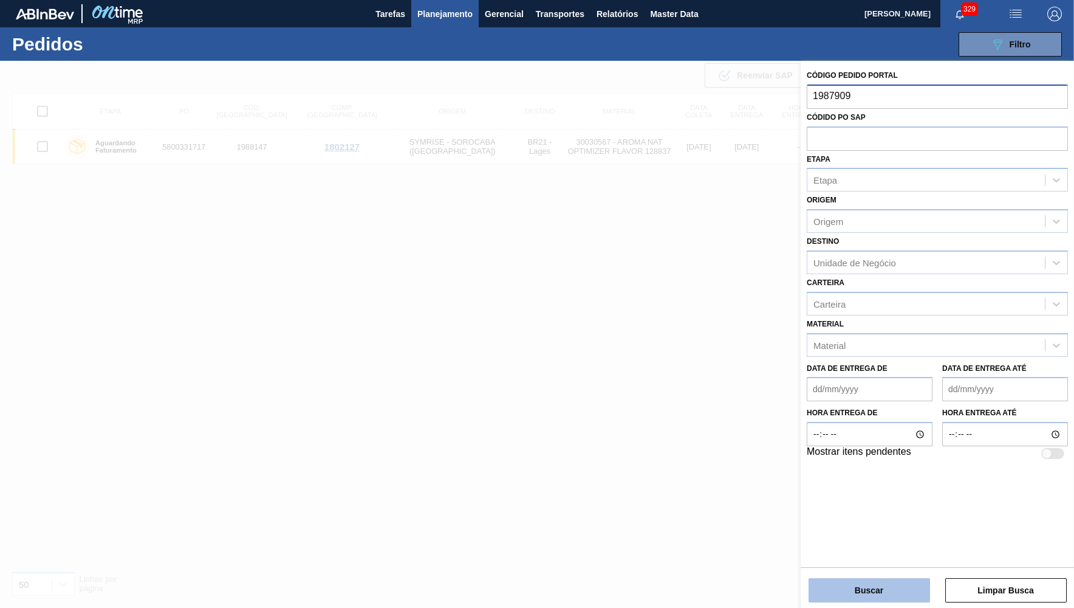
type input "1987909"
click at [854, 591] on button "Buscar" at bounding box center [870, 590] width 122 height 24
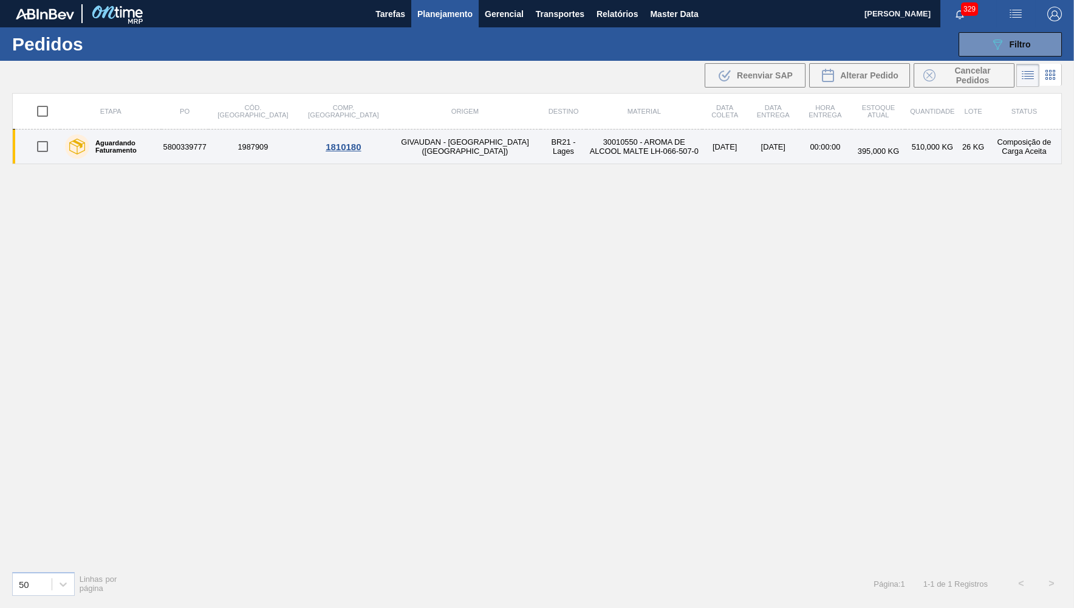
click at [586, 140] on td "30010550 - AROMA DE ALCOOL MALTE LH-066-507-0" at bounding box center [644, 146] width 116 height 35
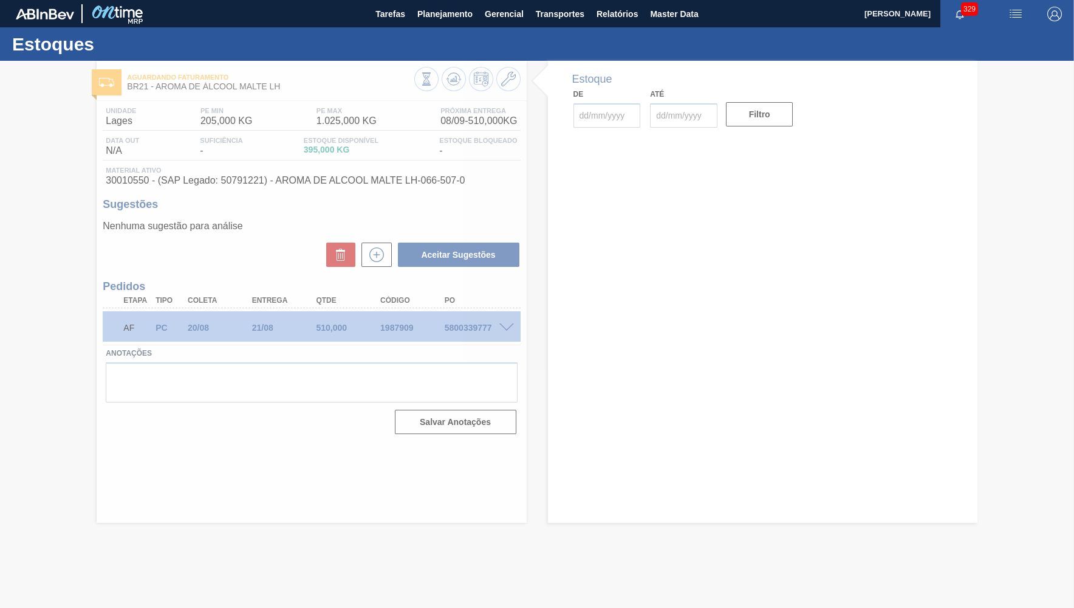
type input "[DATE]"
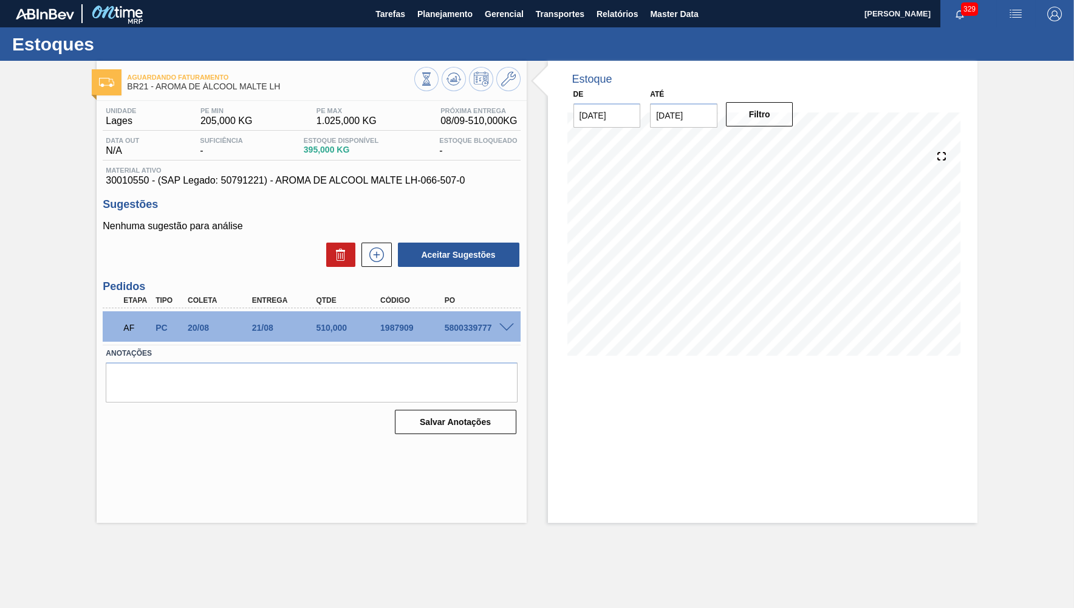
click at [506, 325] on span at bounding box center [507, 327] width 15 height 9
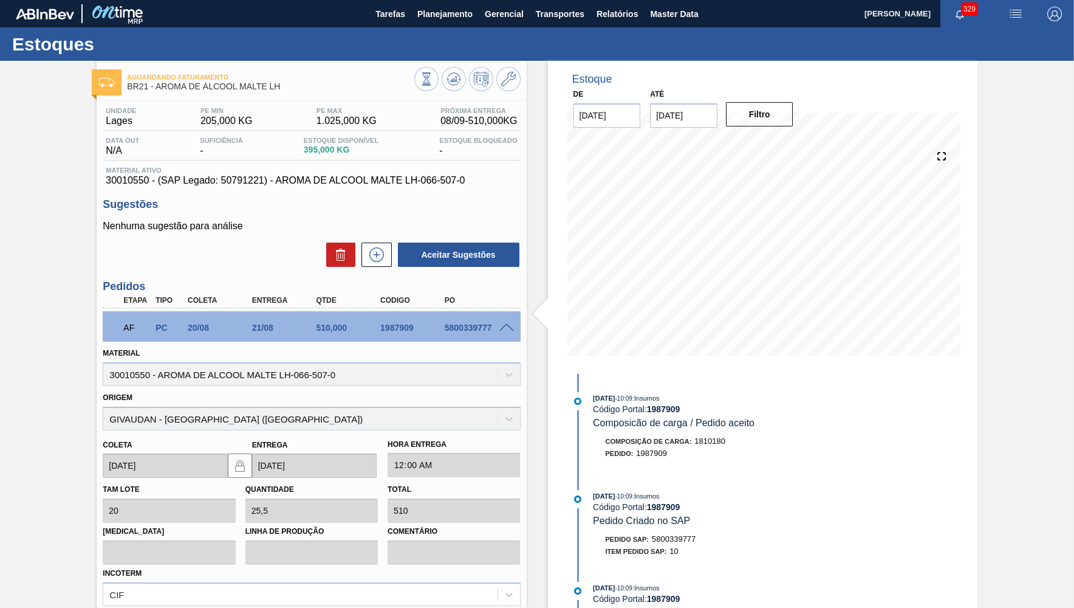
click at [318, 190] on div "Unidade Lages PE MIN 205,000 KG PE MAX 1.025,000 KG Próxima Entrega 08/09 - 510…" at bounding box center [312, 417] width 430 height 632
click at [316, 190] on div "Unidade Lages PE MIN 205,000 KG PE MAX 1.025,000 KG Próxima Entrega 08/09 - 510…" at bounding box center [312, 417] width 430 height 632
click at [312, 181] on span "30010550 - (SAP Legado: 50791221) - AROMA DE ALCOOL MALTE LH-066-507-0" at bounding box center [311, 180] width 411 height 11
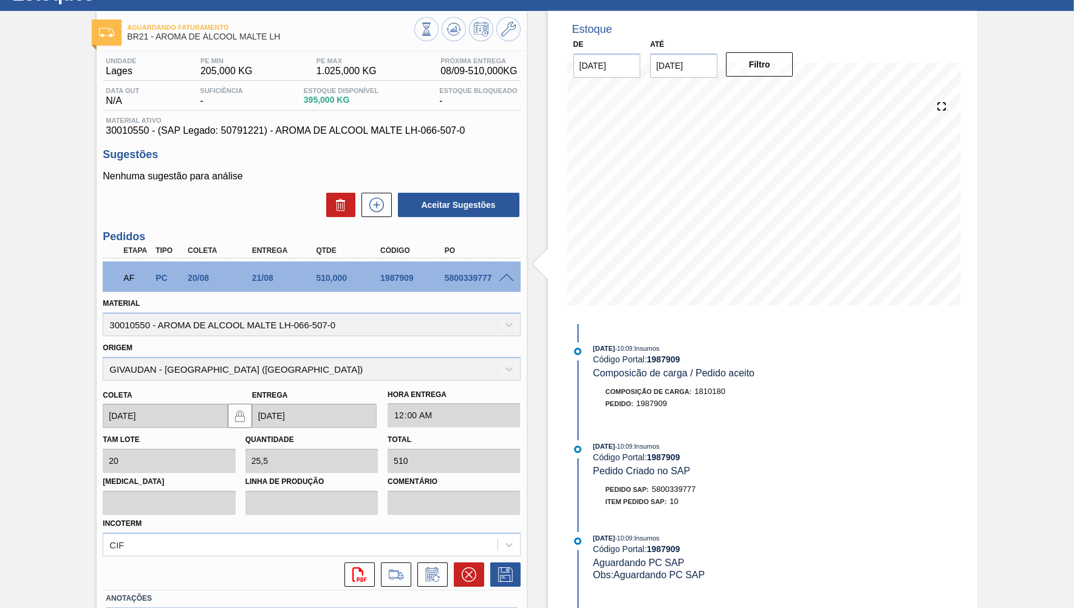
scroll to position [118, 0]
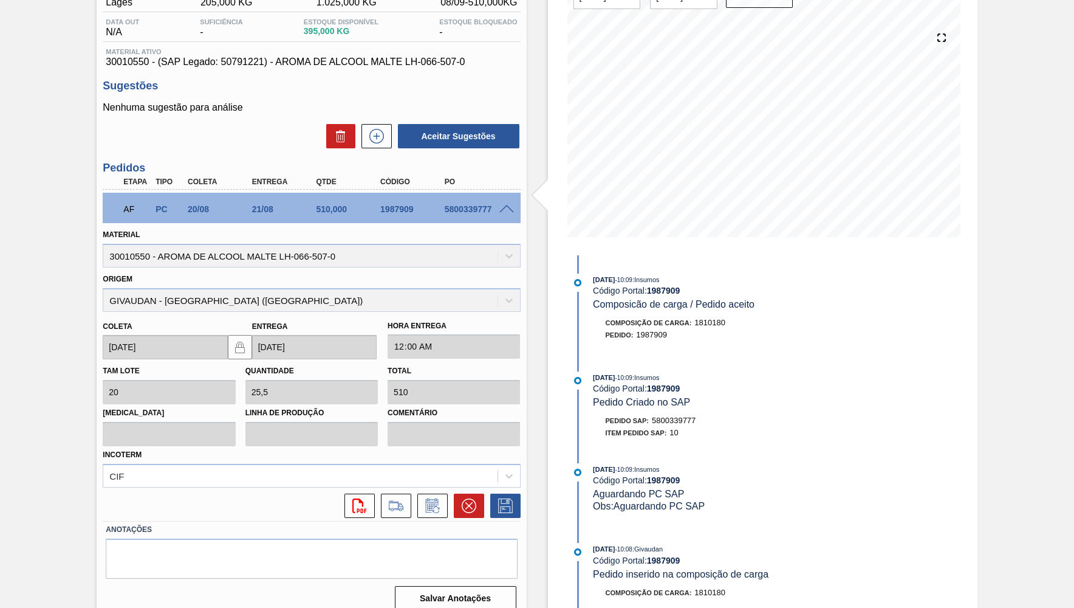
click at [469, 224] on div "Material 30010550 - AROMA DE ALCOOL MALTE LH-066-507-0" at bounding box center [311, 245] width 427 height 44
click at [467, 215] on div "AF PC 20/08 21/08 510,000 1987909 5800339777" at bounding box center [307, 208] width 385 height 24
copy div "5800339777"
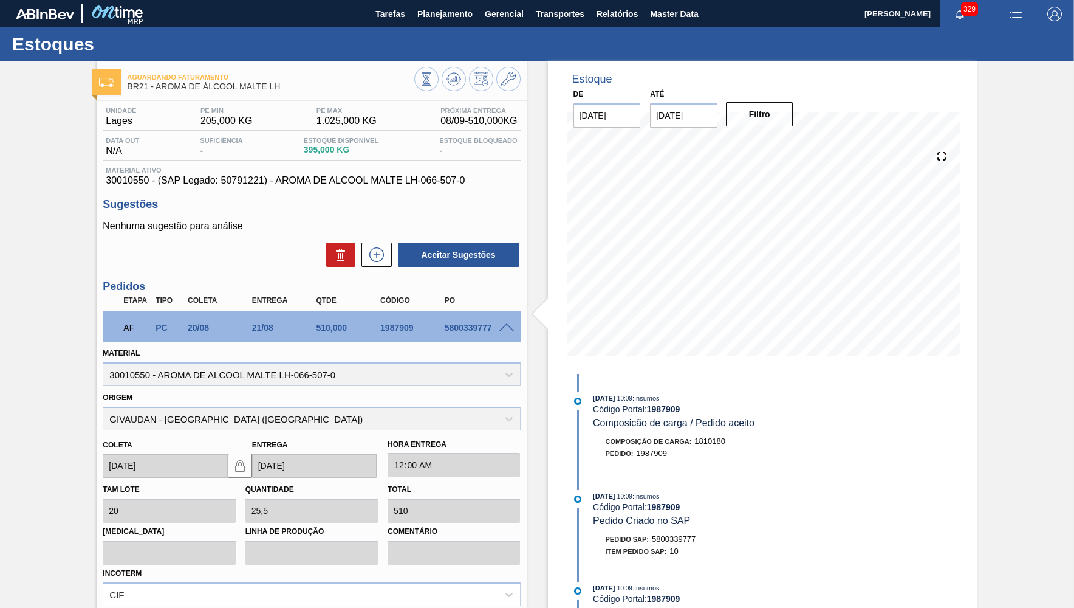
click at [126, 126] on span "Lages" at bounding box center [121, 120] width 30 height 11
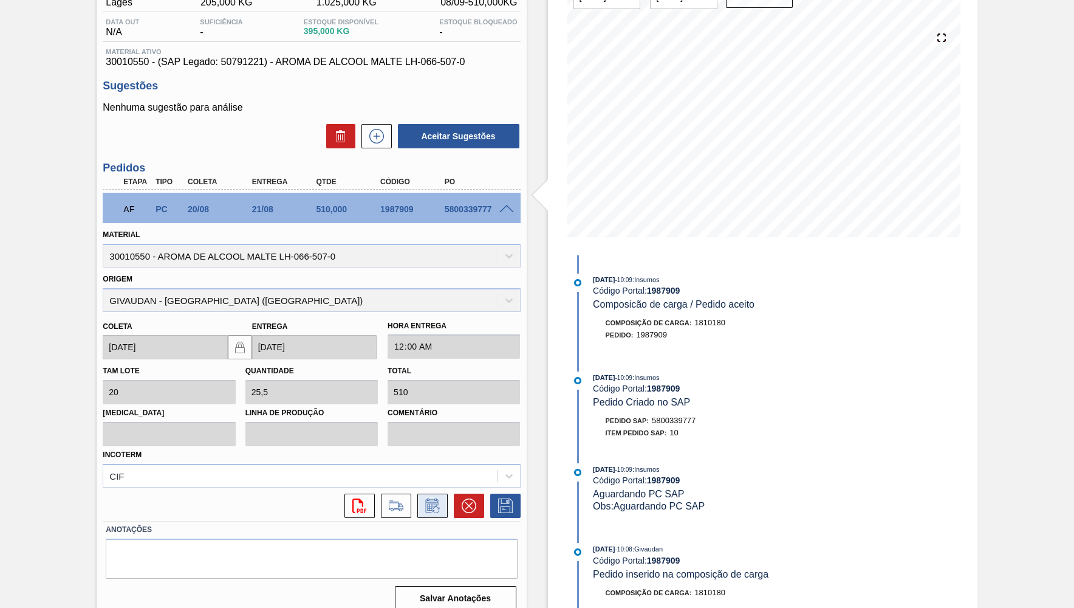
click at [439, 498] on icon at bounding box center [432, 505] width 19 height 15
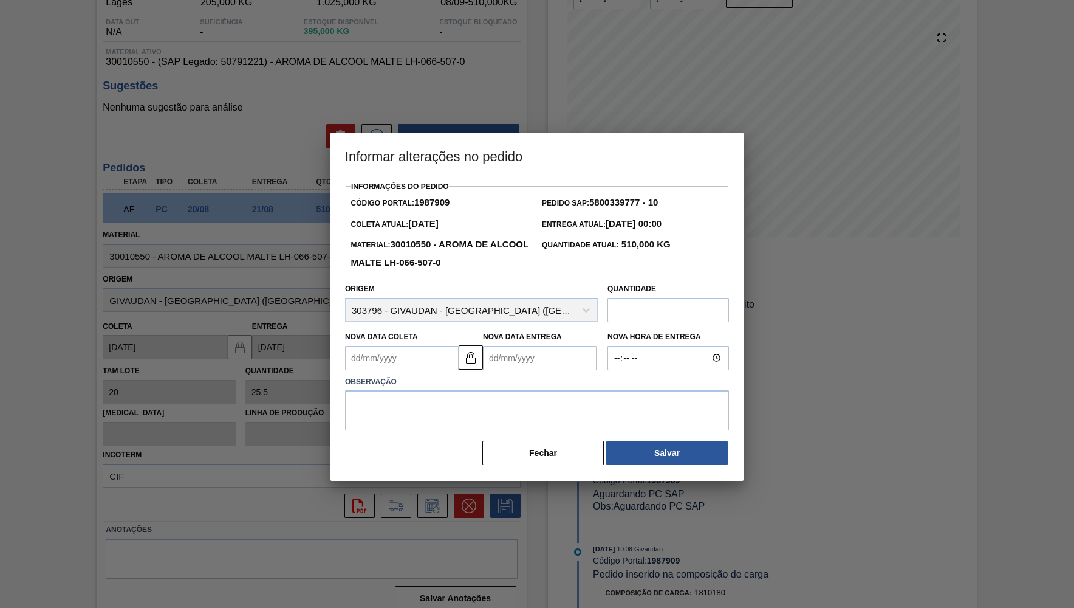
click at [410, 358] on Coleta1987909 "Nova Data Coleta" at bounding box center [402, 358] width 114 height 24
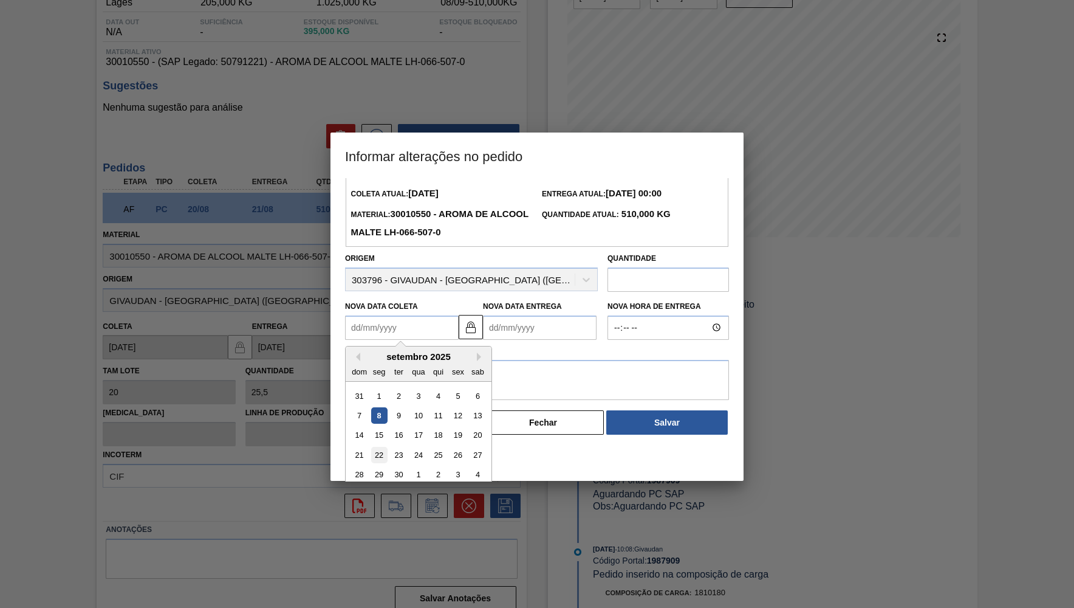
scroll to position [32, 0]
click at [379, 425] on div "15" at bounding box center [379, 433] width 16 height 16
type Coleta1987909 "[DATE]"
type Entrega1987909 "[DATE]"
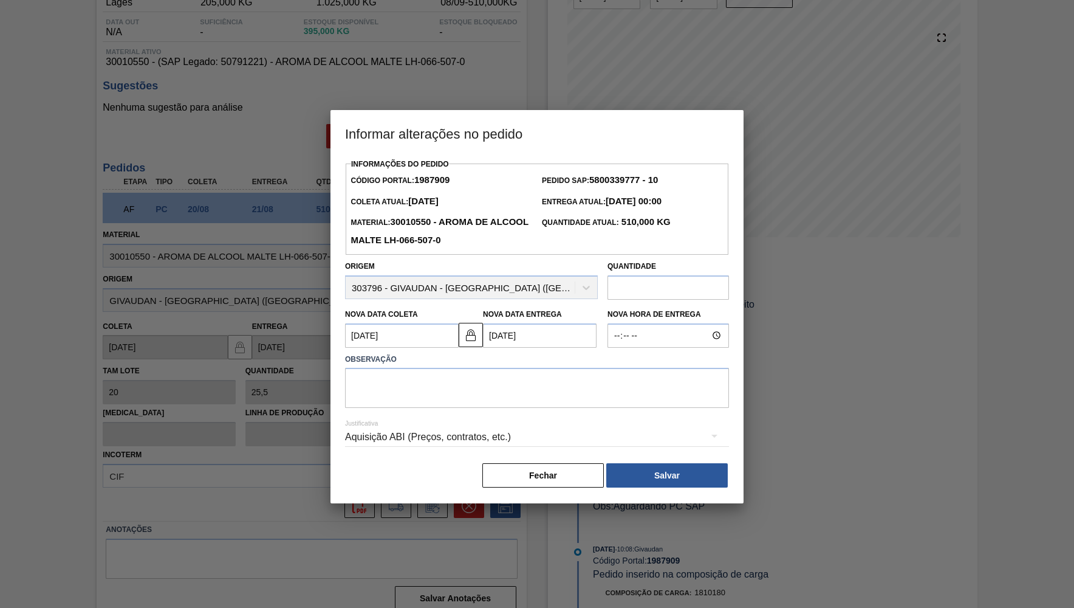
scroll to position [0, 0]
click at [420, 374] on textarea at bounding box center [537, 388] width 384 height 40
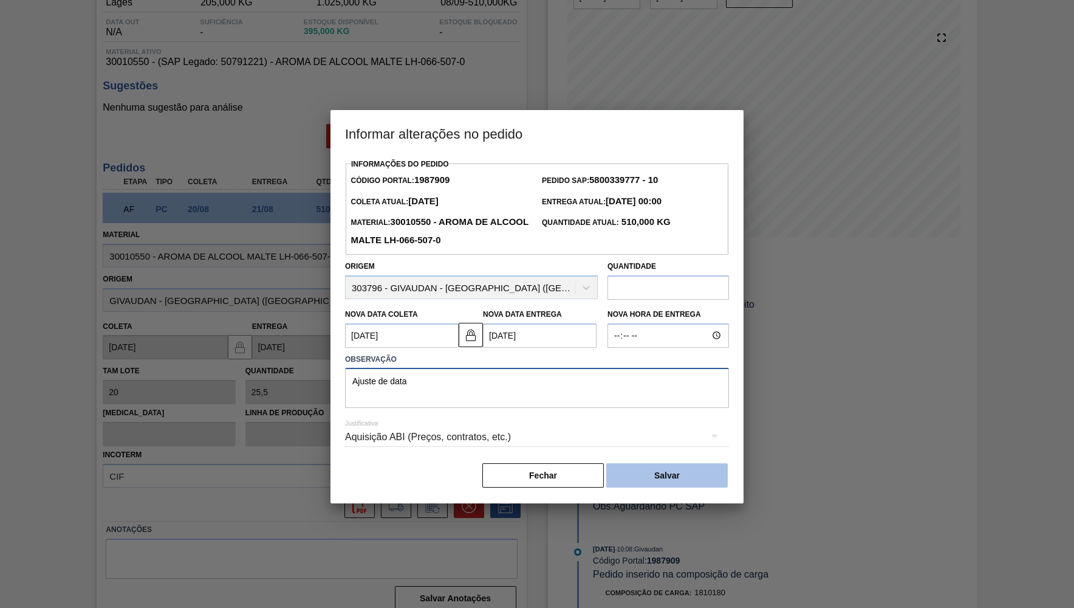
type textarea "Ajuste de data"
click at [643, 463] on button "Salvar" at bounding box center [667, 475] width 122 height 24
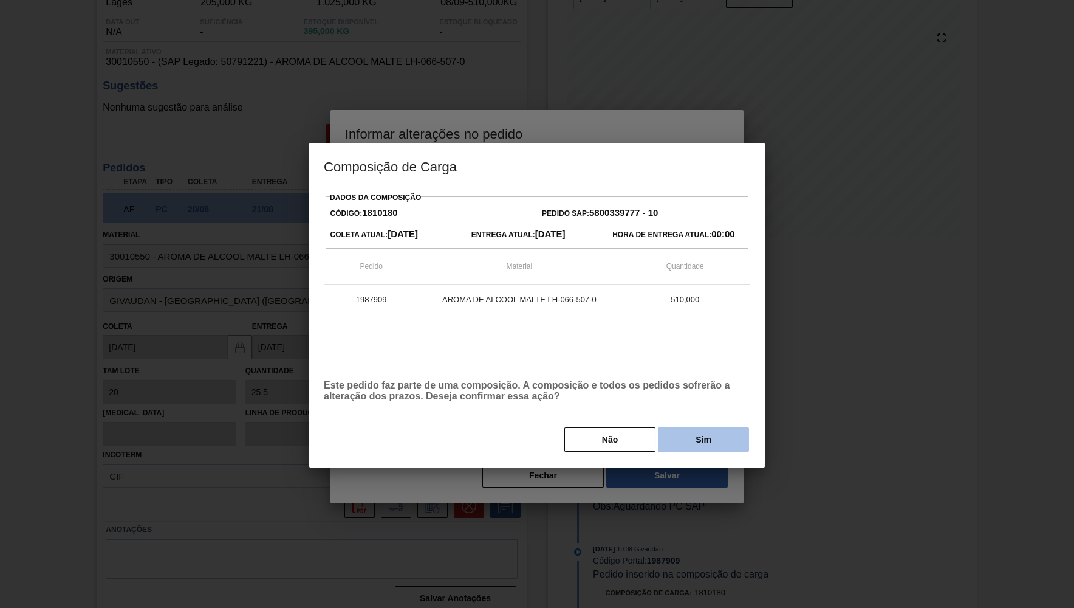
click at [702, 433] on button "Sim" at bounding box center [703, 439] width 91 height 24
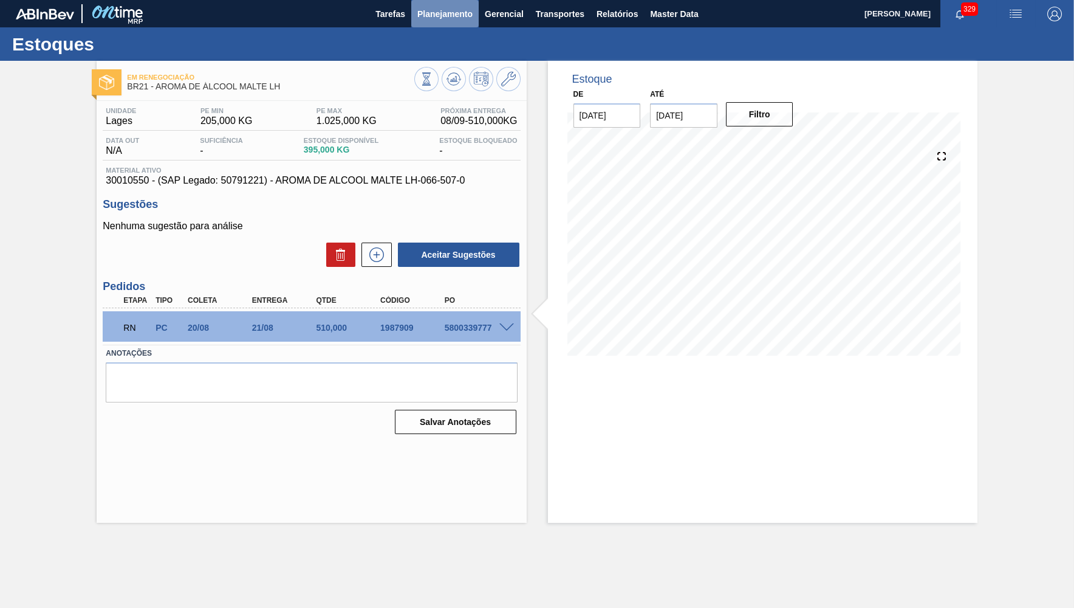
click at [449, 18] on span "Planejamento" at bounding box center [444, 14] width 55 height 15
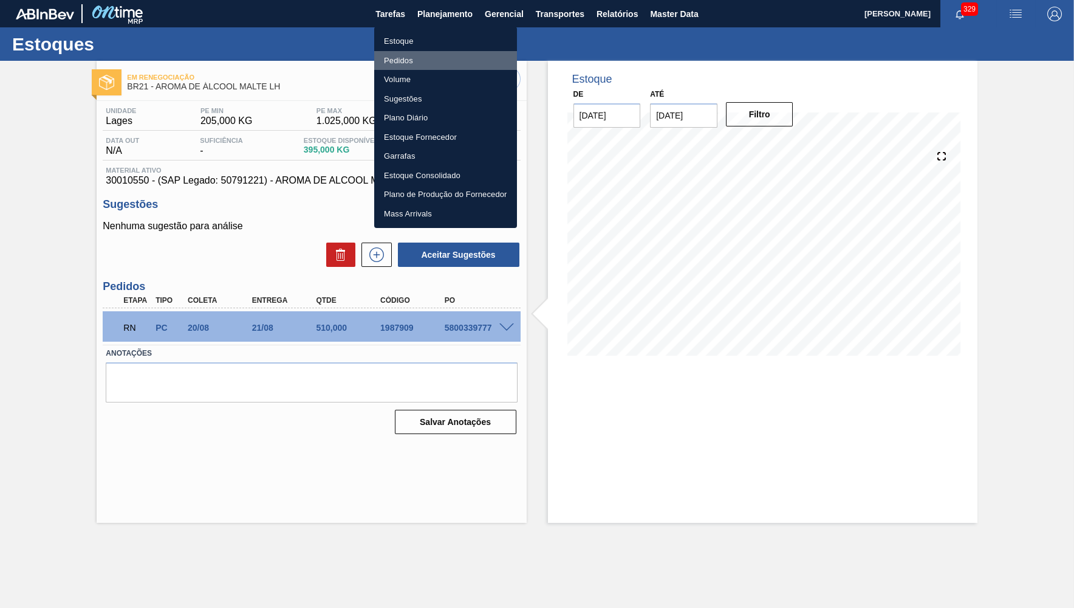
click at [406, 59] on li "Pedidos" at bounding box center [445, 60] width 143 height 19
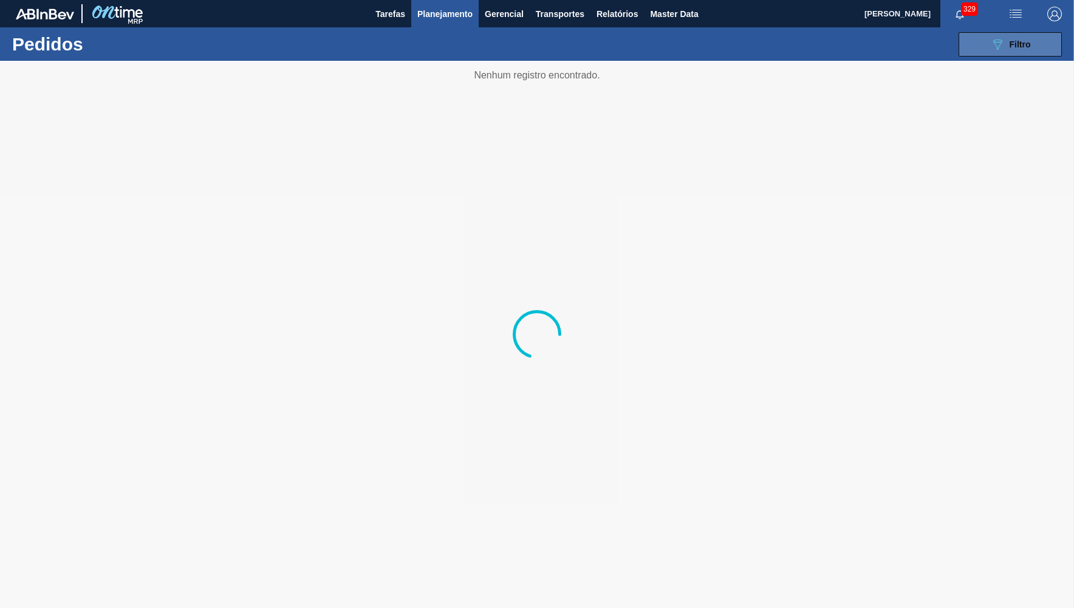
click at [1006, 43] on div "089F7B8B-B2A5-4AFE-B5C0-19BA573D28AC Filtro" at bounding box center [1011, 44] width 41 height 15
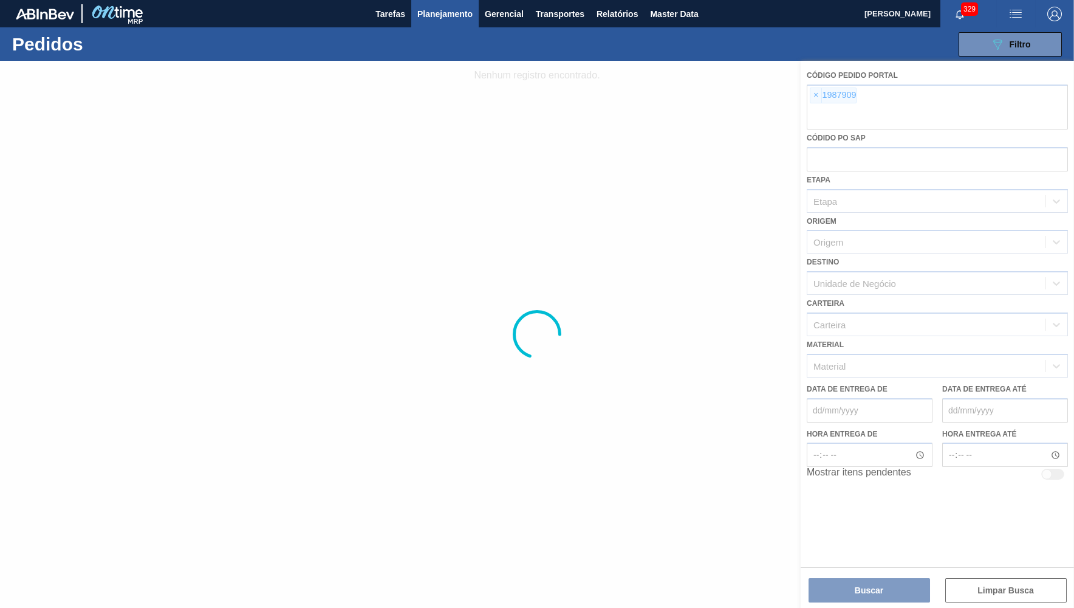
click at [819, 93] on div at bounding box center [537, 334] width 1074 height 547
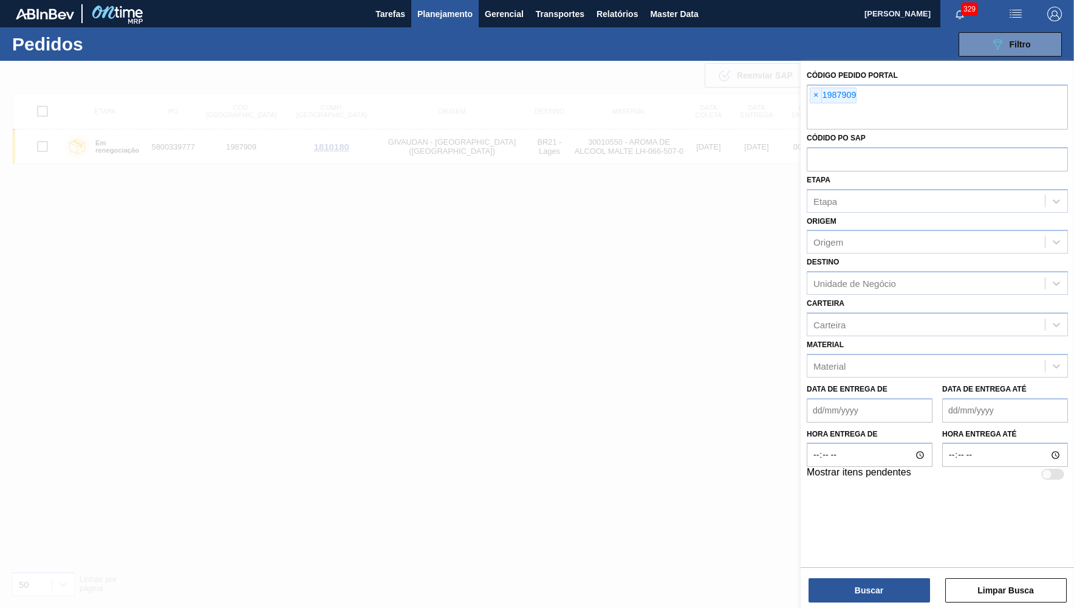
click at [817, 97] on span "×" at bounding box center [817, 95] width 12 height 15
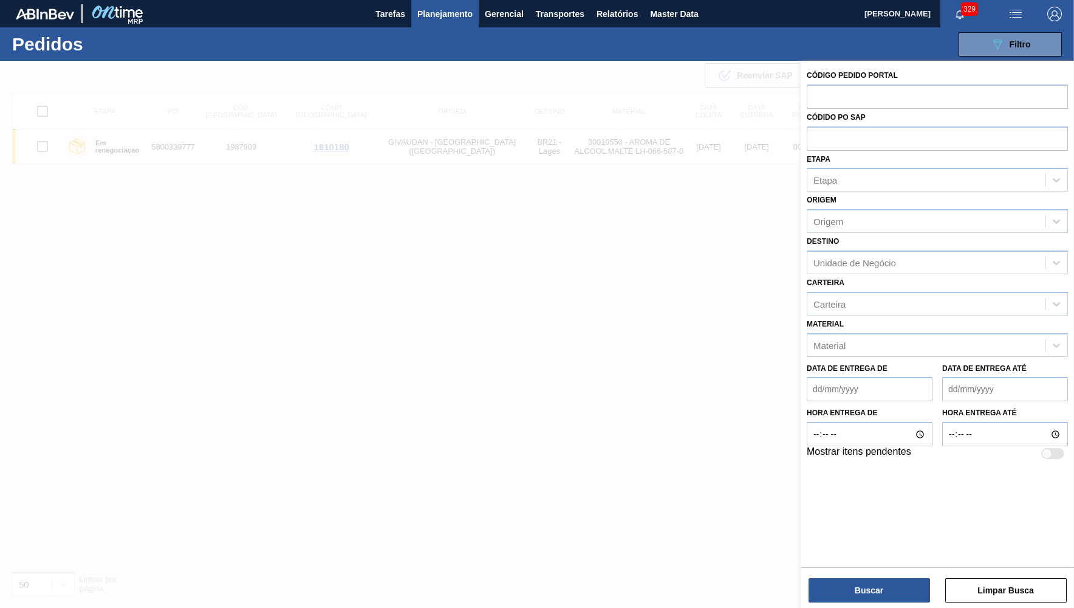
paste input "1988255"
type input "1988255"
click at [858, 600] on button "Buscar" at bounding box center [870, 590] width 122 height 24
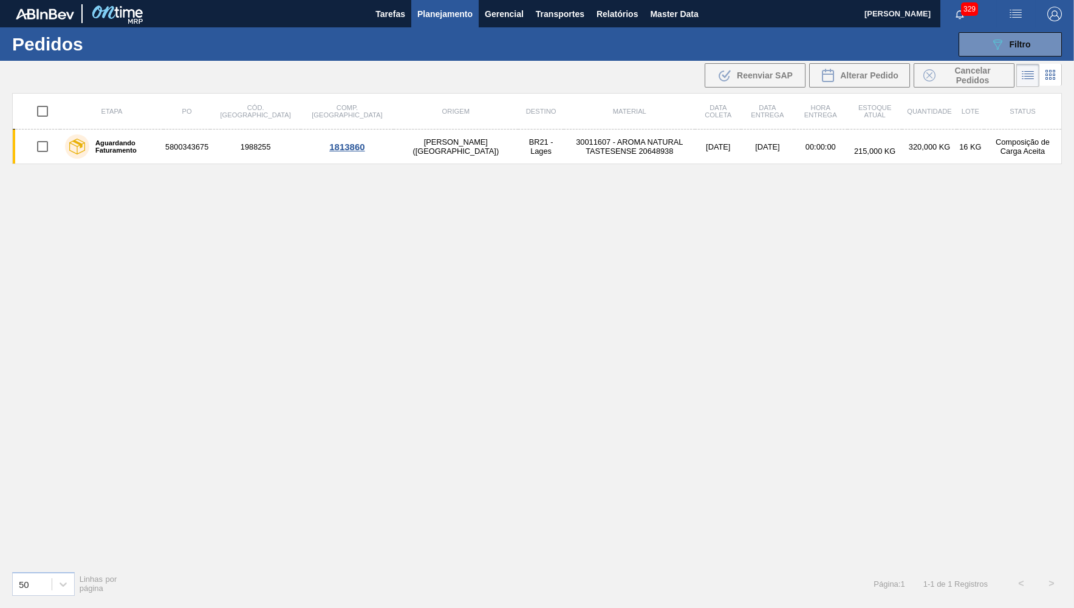
click at [110, 152] on div "Aguardando Faturamento" at bounding box center [112, 146] width 100 height 30
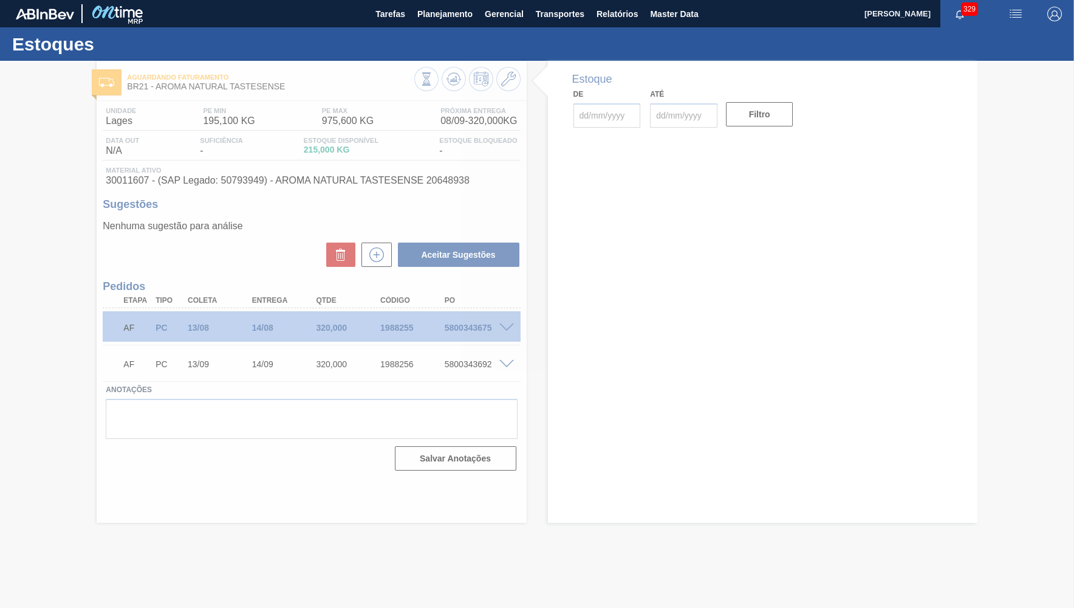
type input "[DATE]"
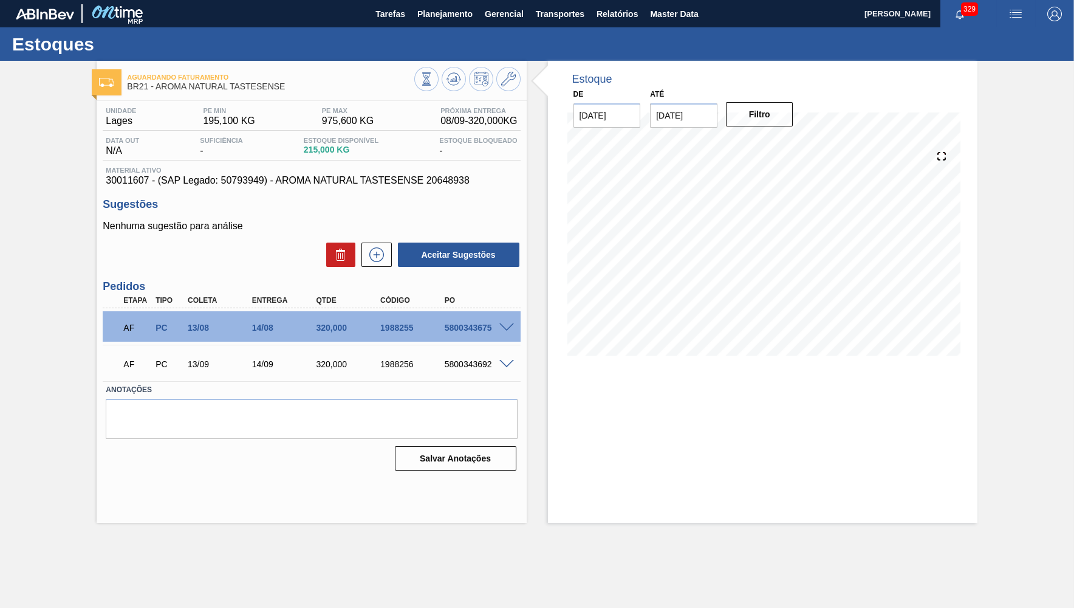
click at [501, 335] on div "AF PC 13/08 14/08 320,000 1988255 5800343675" at bounding box center [311, 326] width 417 height 30
click at [508, 328] on span at bounding box center [507, 327] width 15 height 9
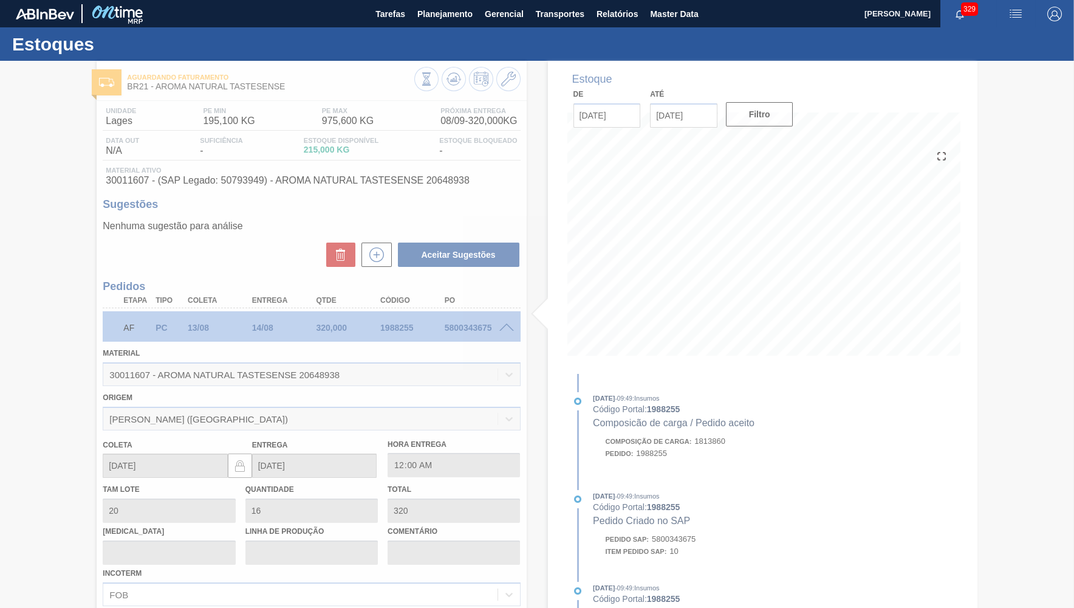
click at [311, 184] on div at bounding box center [537, 334] width 1074 height 547
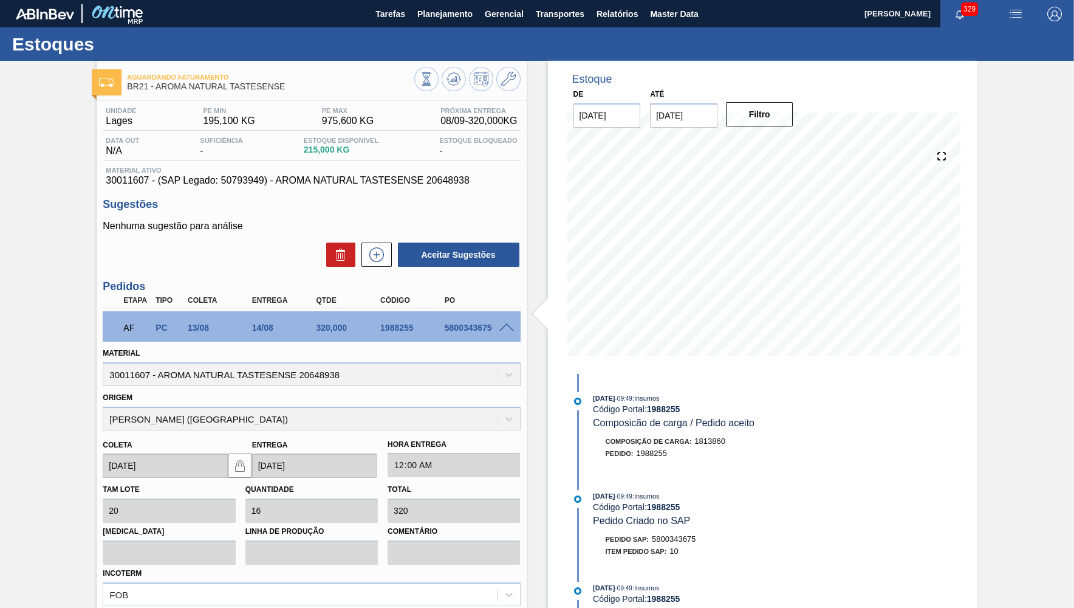
click at [340, 191] on div "Unidade Lages PE MIN 195,100 KG PE MAX 975,600 KG Próxima Entrega 08/09 - 320,0…" at bounding box center [312, 435] width 430 height 668
drag, startPoint x: 269, startPoint y: 182, endPoint x: 508, endPoint y: 180, distance: 239.4
click at [508, 180] on span "30011607 - (SAP Legado: 50793949) - AROMA NATURAL TASTESENSE 20648938" at bounding box center [311, 180] width 411 height 11
copy span "ROMA NATURAL TASTESENSE 20648938"
click at [268, 194] on div "Unidade Lages PE MIN 195,100 KG PE MAX 975,600 KG Próxima Entrega 08/09 - 320,0…" at bounding box center [312, 435] width 430 height 668
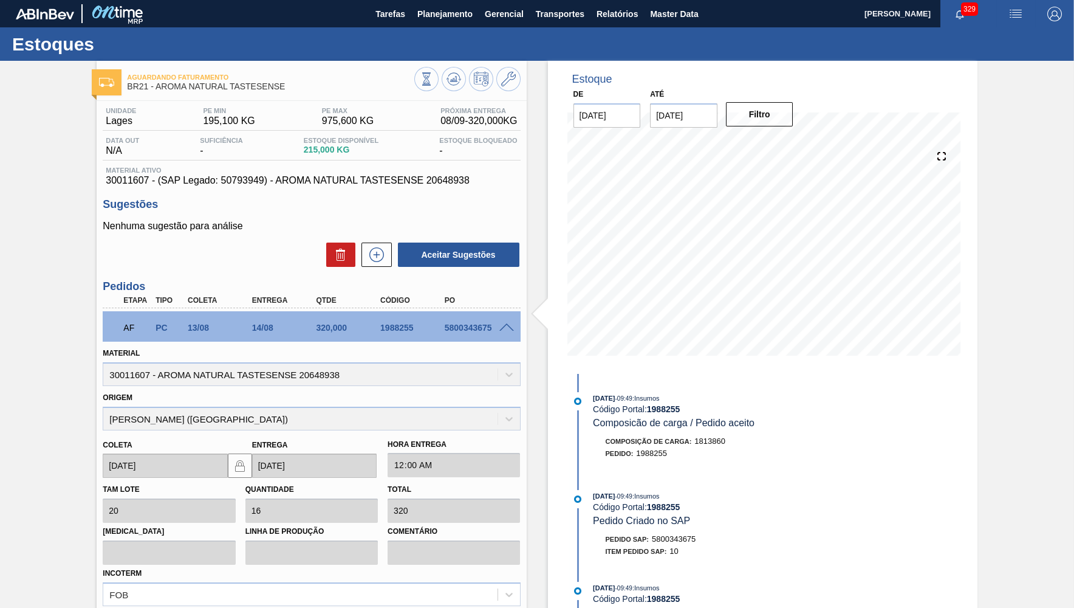
click at [272, 180] on span "30011607 - (SAP Legado: 50793949) - AROMA NATURAL TASTESENSE 20648938" at bounding box center [311, 180] width 411 height 11
click at [447, 323] on div "AF PC 13/08 14/08 320,000 1988255 5800343675" at bounding box center [307, 326] width 385 height 24
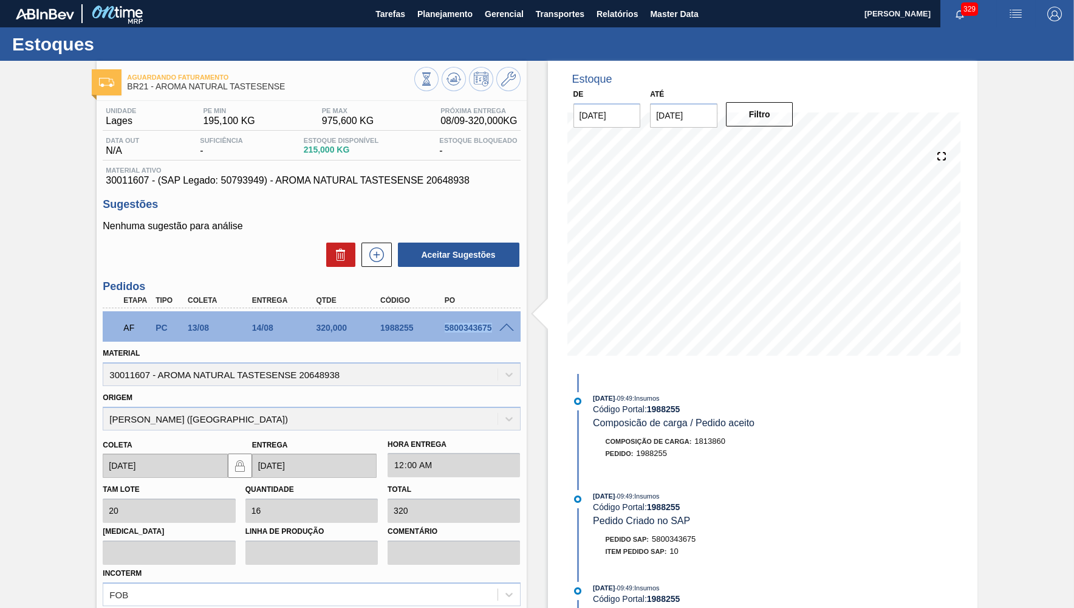
click at [447, 323] on div "AF PC 13/08 14/08 320,000 1988255 5800343675" at bounding box center [307, 326] width 385 height 24
copy div "5800343675"
click at [501, 328] on span at bounding box center [507, 327] width 15 height 9
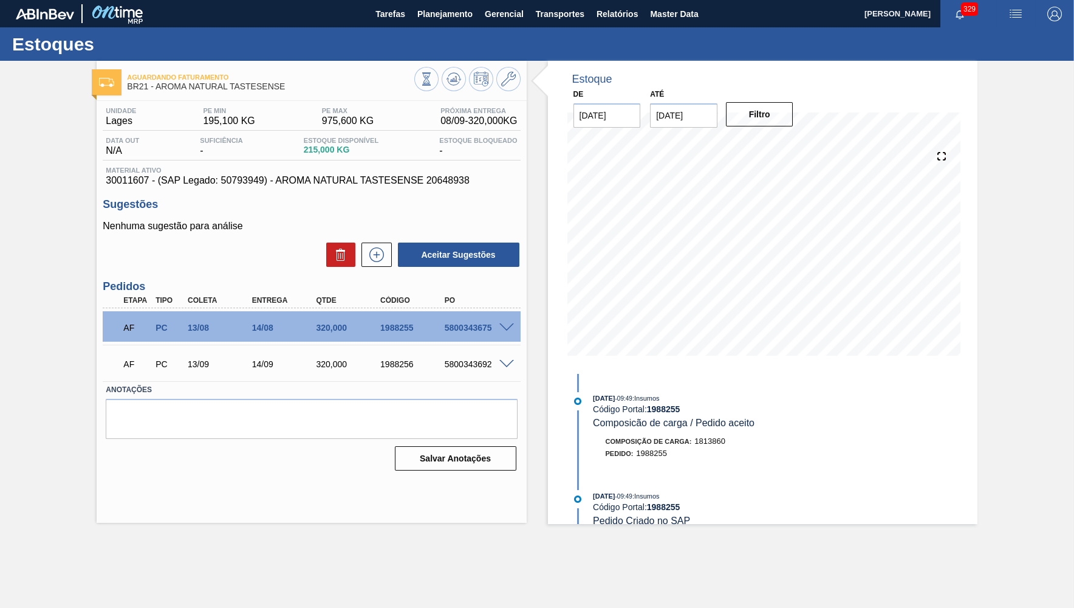
click at [446, 359] on div "AF PC 13/09 14/09 320,000 1988256 5800343692" at bounding box center [307, 363] width 385 height 24
click at [446, 358] on div "AF PC 13/09 14/09 320,000 1988256 5800343692" at bounding box center [307, 363] width 385 height 24
click at [194, 371] on div "AF PC 13/09 14/09 320,000 1988256 5800343692" at bounding box center [307, 363] width 385 height 24
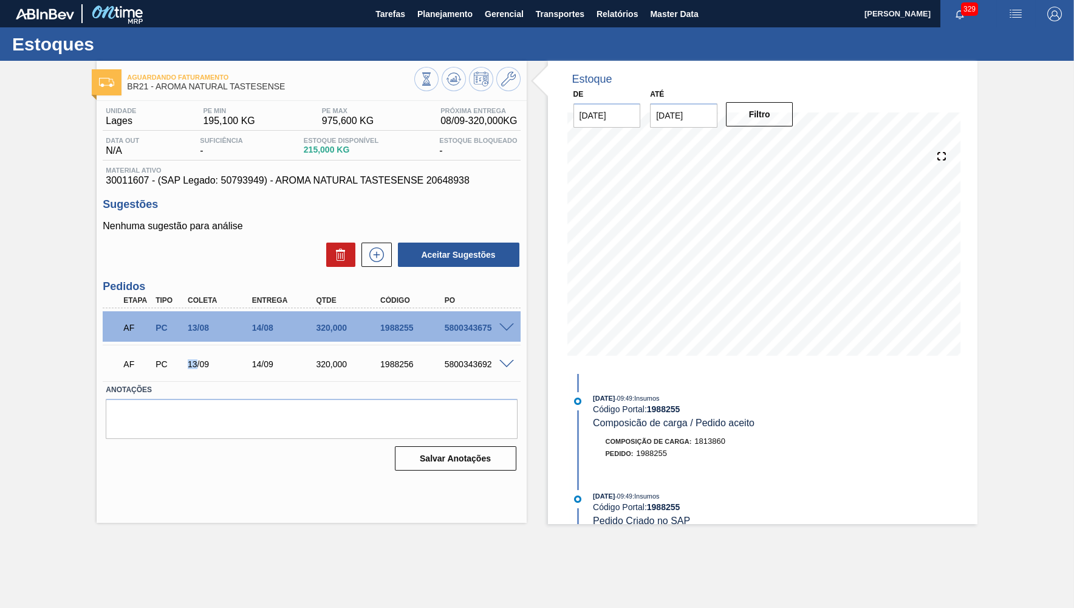
click at [194, 371] on div "AF PC 13/09 14/09 320,000 1988256 5800343692" at bounding box center [307, 363] width 385 height 24
click at [506, 334] on div "AF PC 13/08 14/08 320,000 1988255 5800343675" at bounding box center [311, 326] width 417 height 30
click at [506, 329] on span at bounding box center [507, 327] width 15 height 9
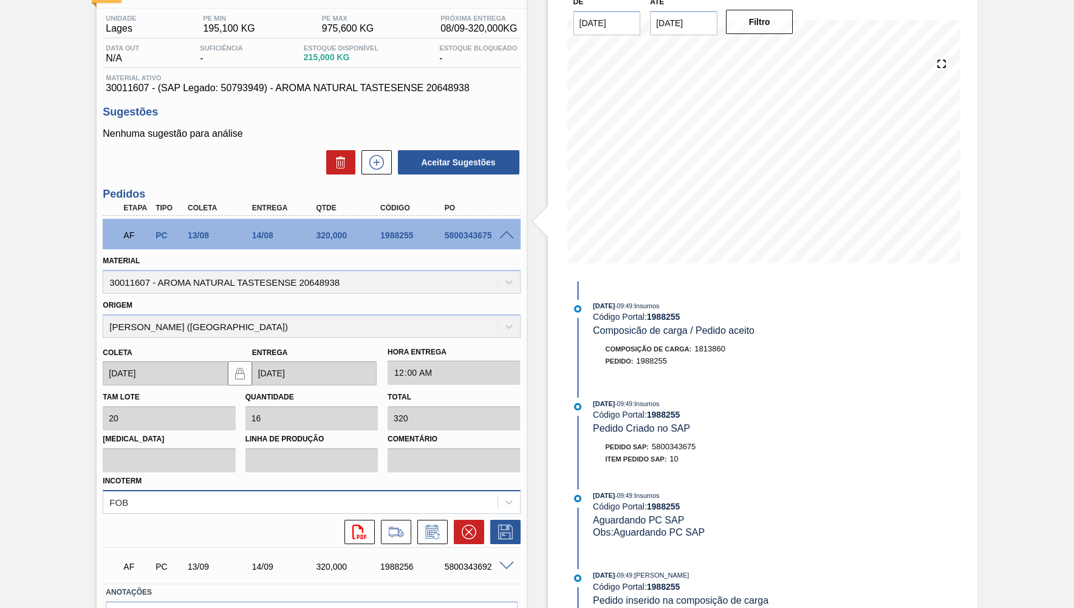
scroll to position [118, 0]
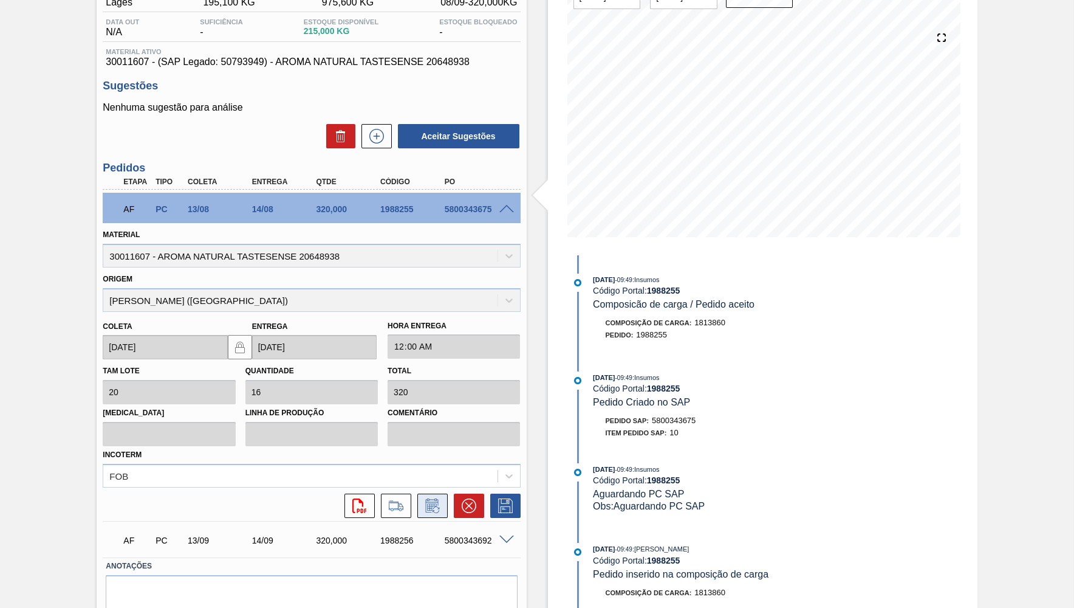
click at [429, 503] on icon at bounding box center [431, 506] width 9 height 7
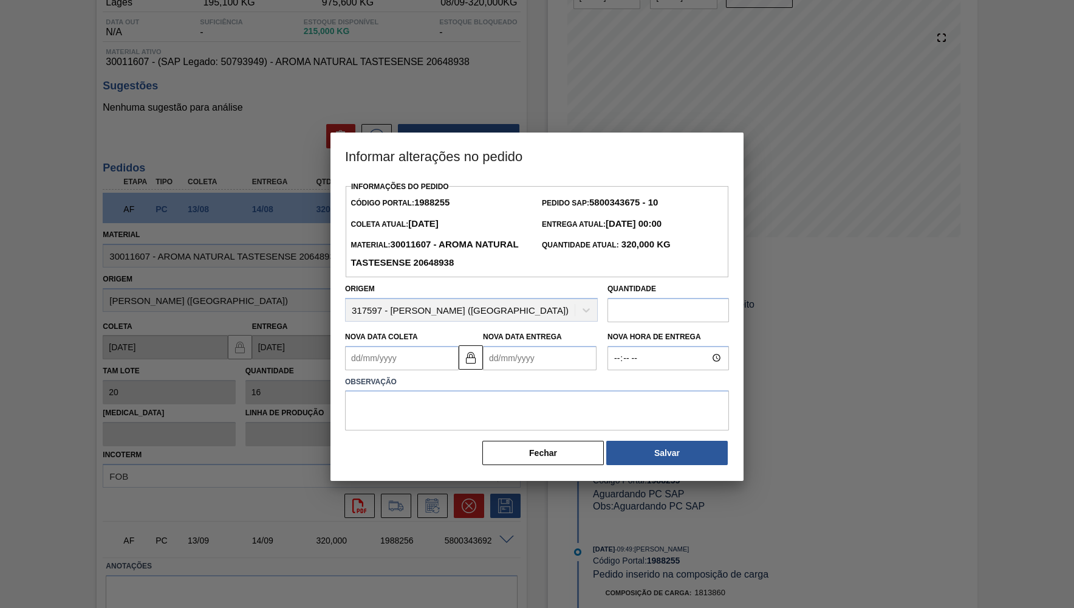
click at [385, 354] on Coleta1988255 "Nova Data Coleta" at bounding box center [402, 358] width 114 height 24
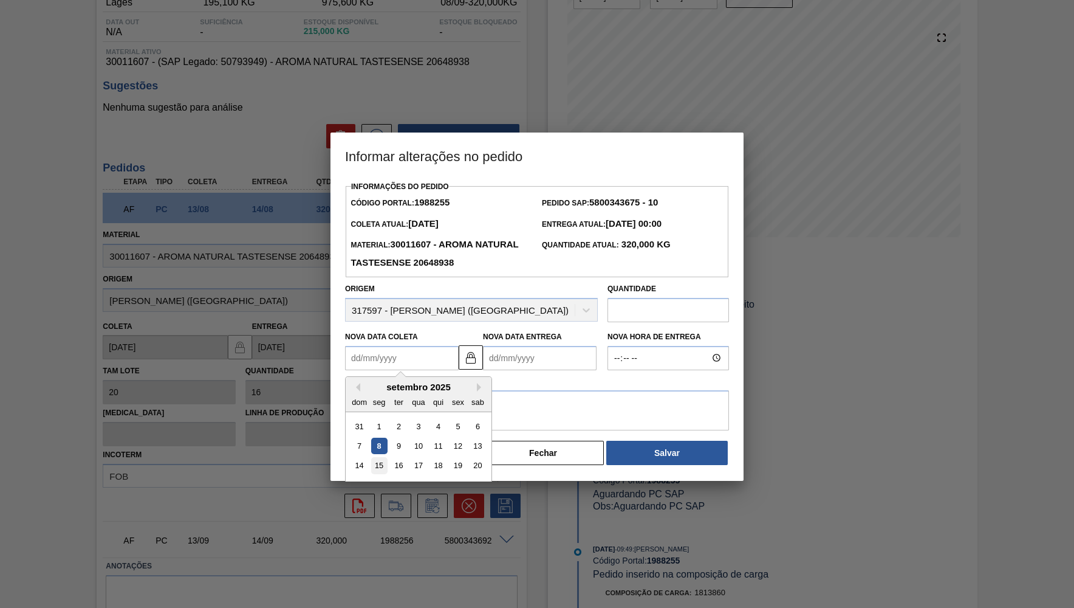
click at [376, 457] on div "15" at bounding box center [379, 465] width 16 height 16
type Coleta1988255 "[DATE]"
type Entrega1988255 "[DATE]"
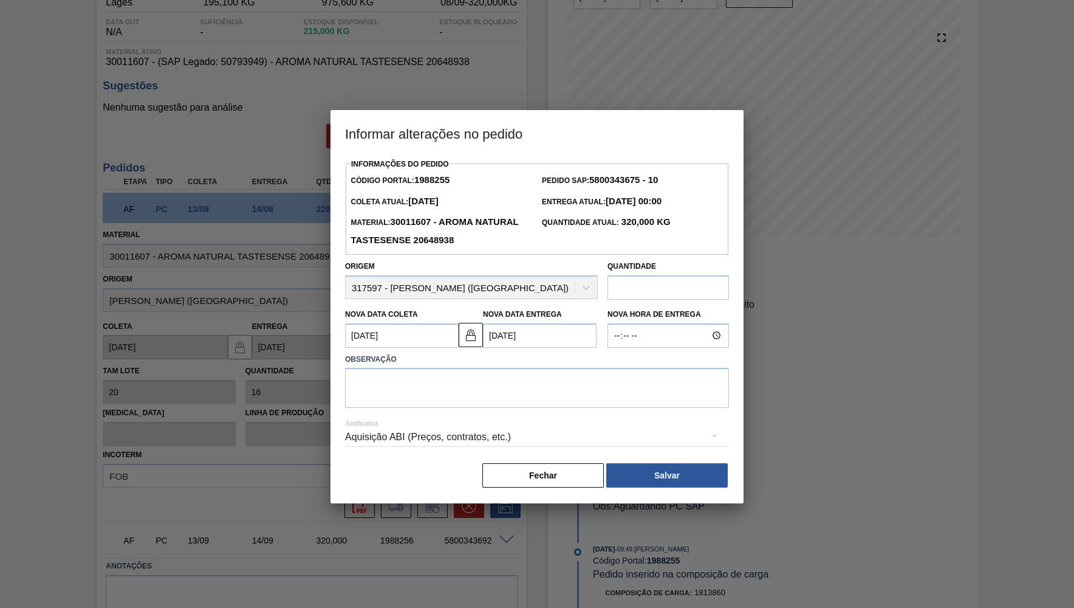
click at [381, 408] on div "Justificativa Aquisição ABI (Preços, contratos, etc.)" at bounding box center [537, 430] width 384 height 44
click at [383, 383] on textarea at bounding box center [537, 388] width 384 height 40
type textarea "Ajuste de data"
click at [447, 423] on div "Aquisição ABI (Preços, contratos, etc.)" at bounding box center [537, 437] width 384 height 34
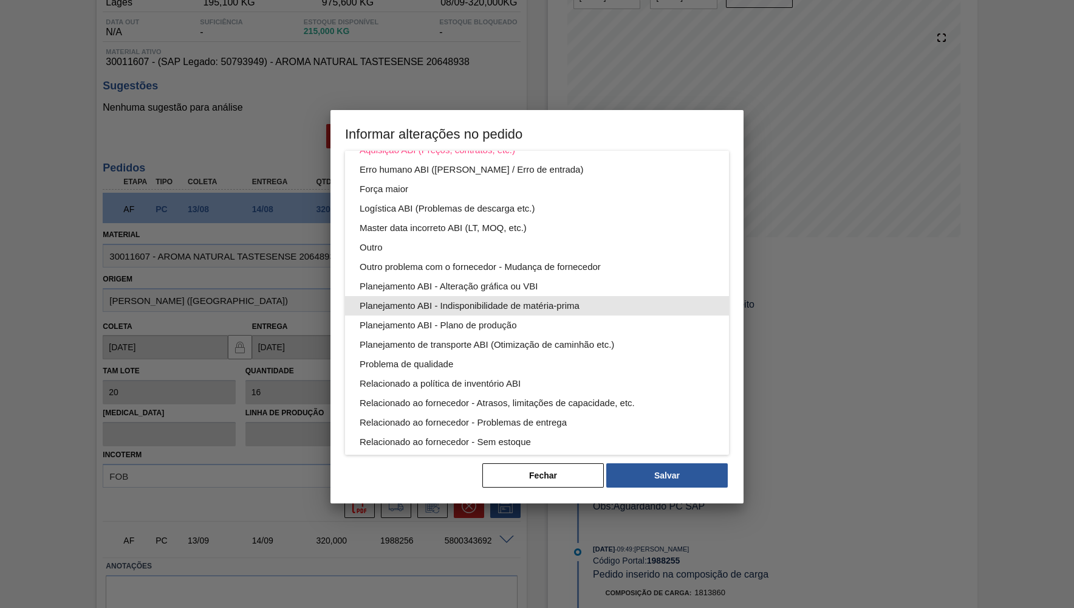
scroll to position [0, 0]
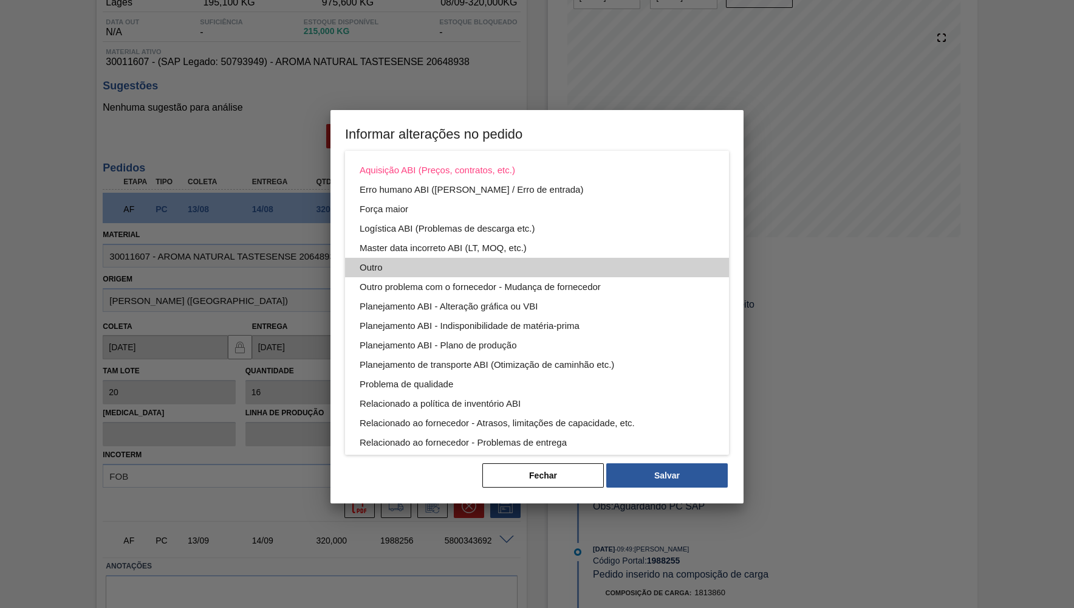
click at [433, 262] on div "Outro" at bounding box center [537, 267] width 355 height 19
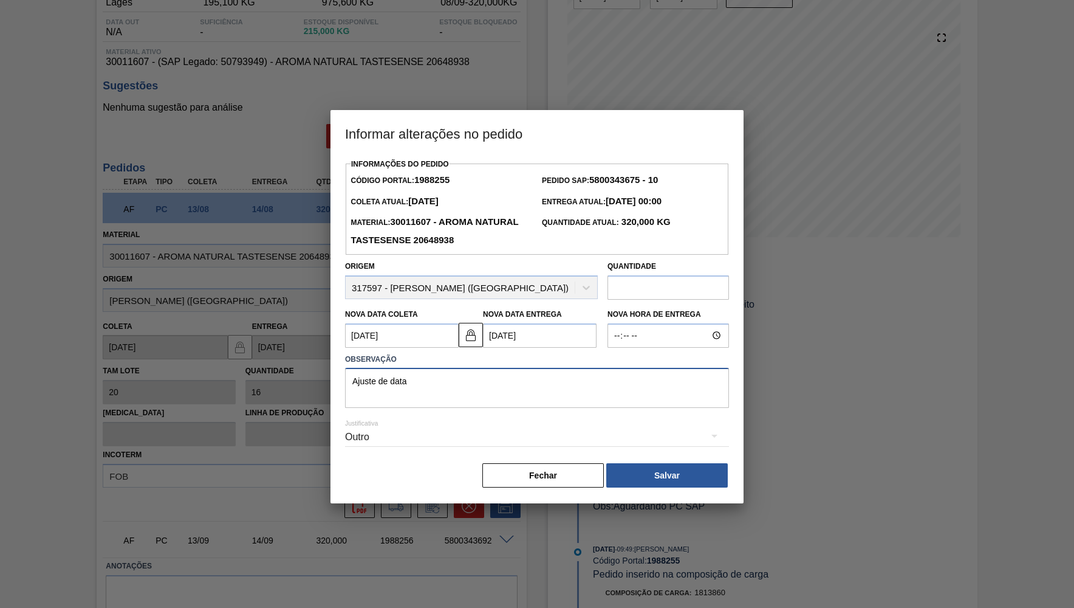
click at [548, 388] on textarea "Ajuste de data" at bounding box center [537, 388] width 384 height 40
click at [676, 466] on button "Salvar" at bounding box center [667, 475] width 122 height 24
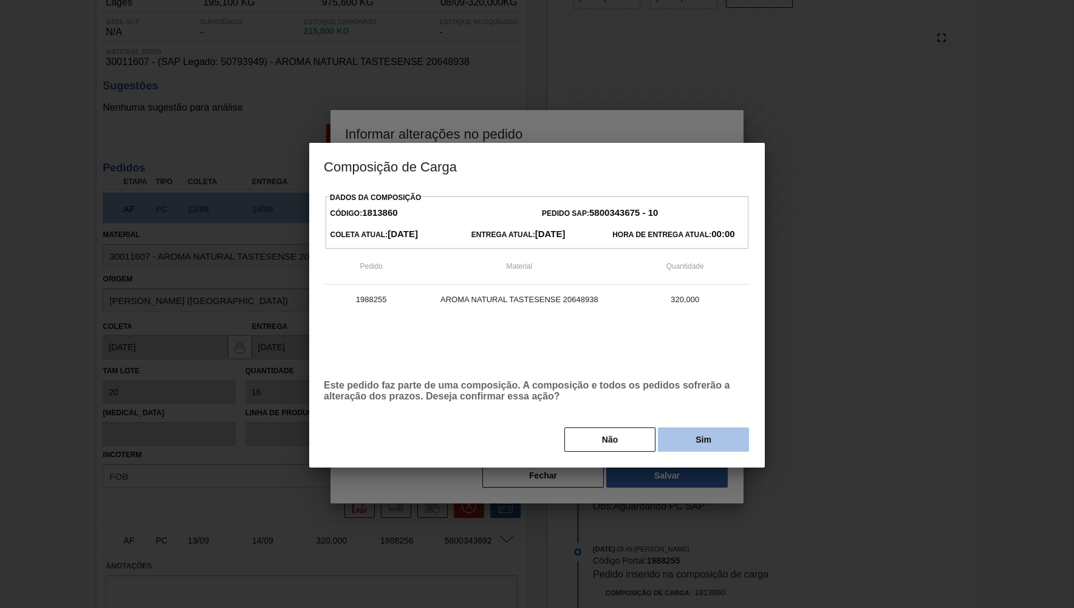
click at [679, 430] on button "Sim" at bounding box center [703, 439] width 91 height 24
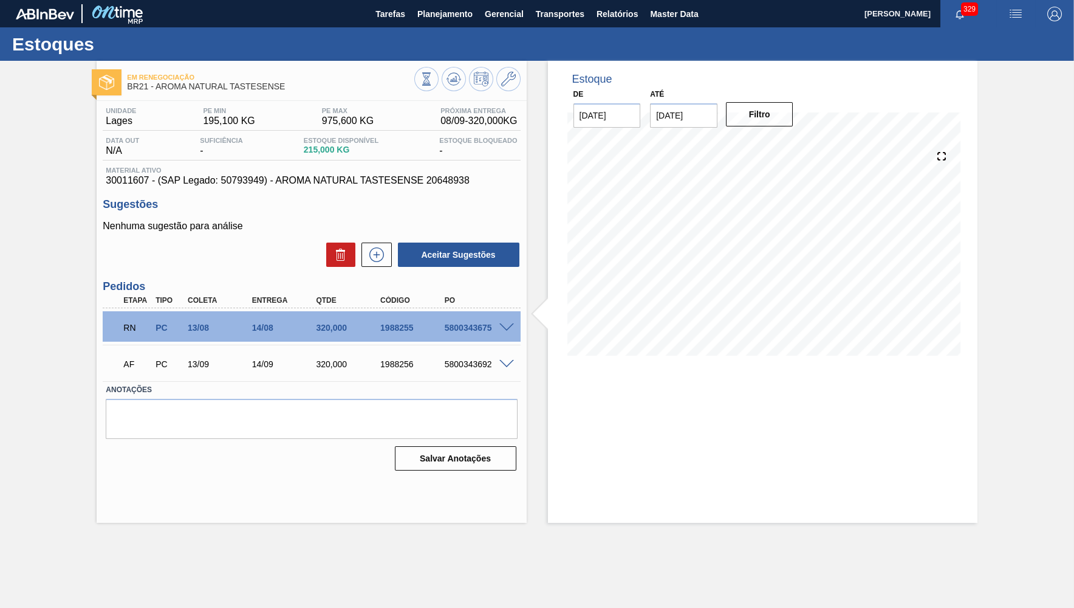
click at [504, 324] on span at bounding box center [507, 327] width 15 height 9
